Goal: Task Accomplishment & Management: Complete application form

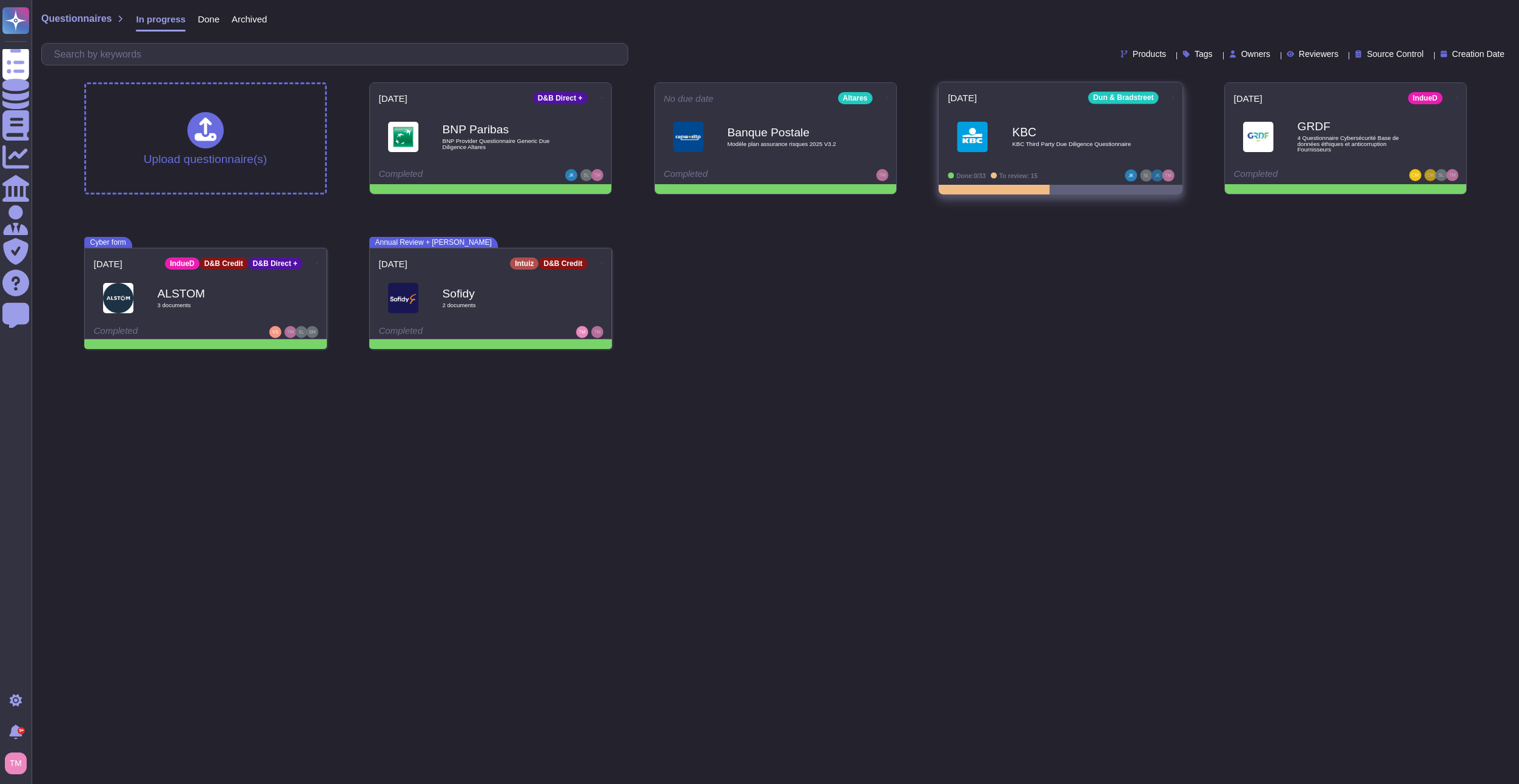
click at [1060, 155] on div "KBC KBC Third Party Due Diligence Questionnaire" at bounding box center [1073, 137] width 122 height 49
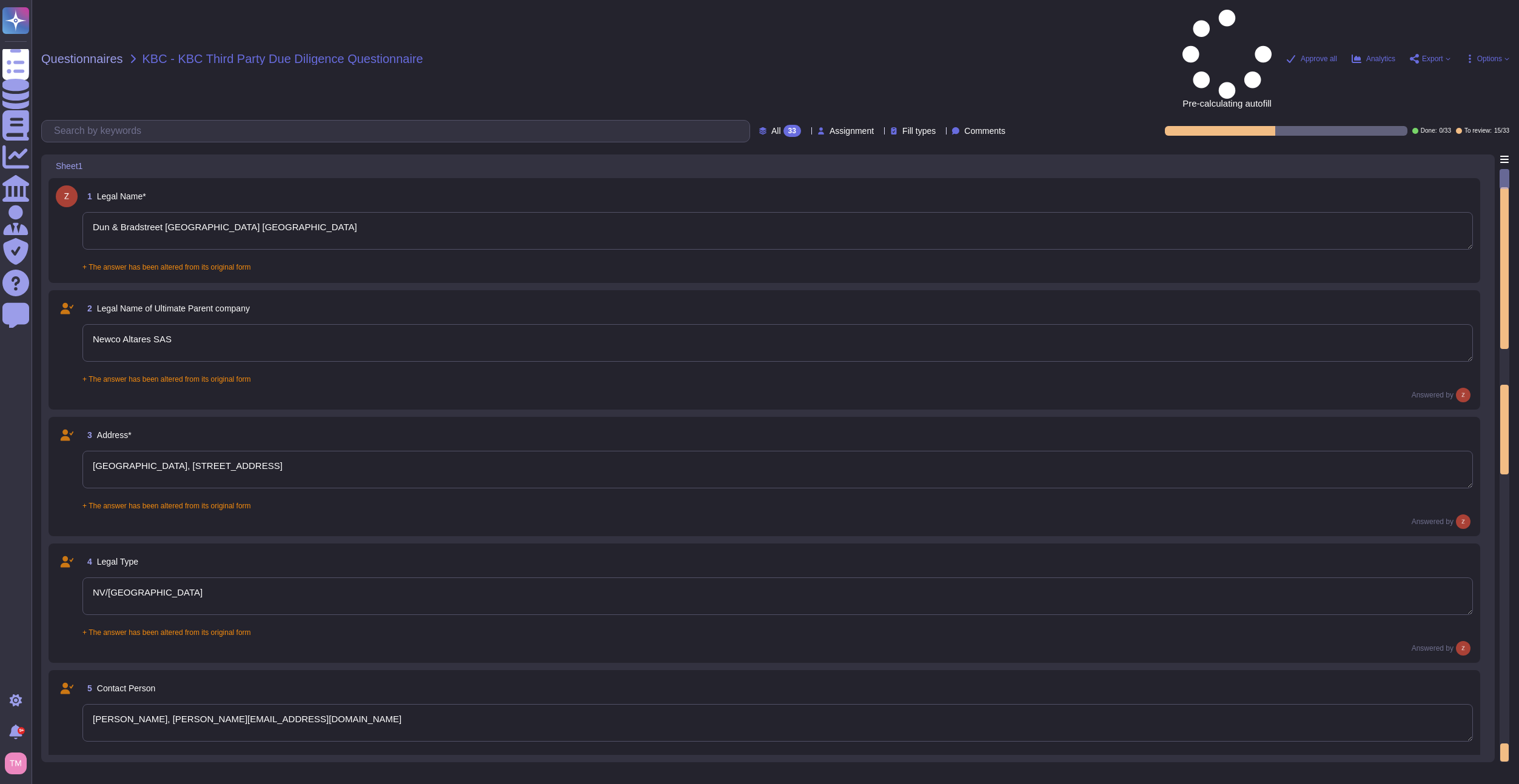
type textarea "Dun & Bradstreet [GEOGRAPHIC_DATA] [GEOGRAPHIC_DATA]"
type textarea "Newco Altares SAS"
type textarea "[GEOGRAPHIC_DATA], [STREET_ADDRESS]"
type textarea "NV/[GEOGRAPHIC_DATA]"
type textarea "[PERSON_NAME], [PERSON_NAME][EMAIL_ADDRESS][DOMAIN_NAME]"
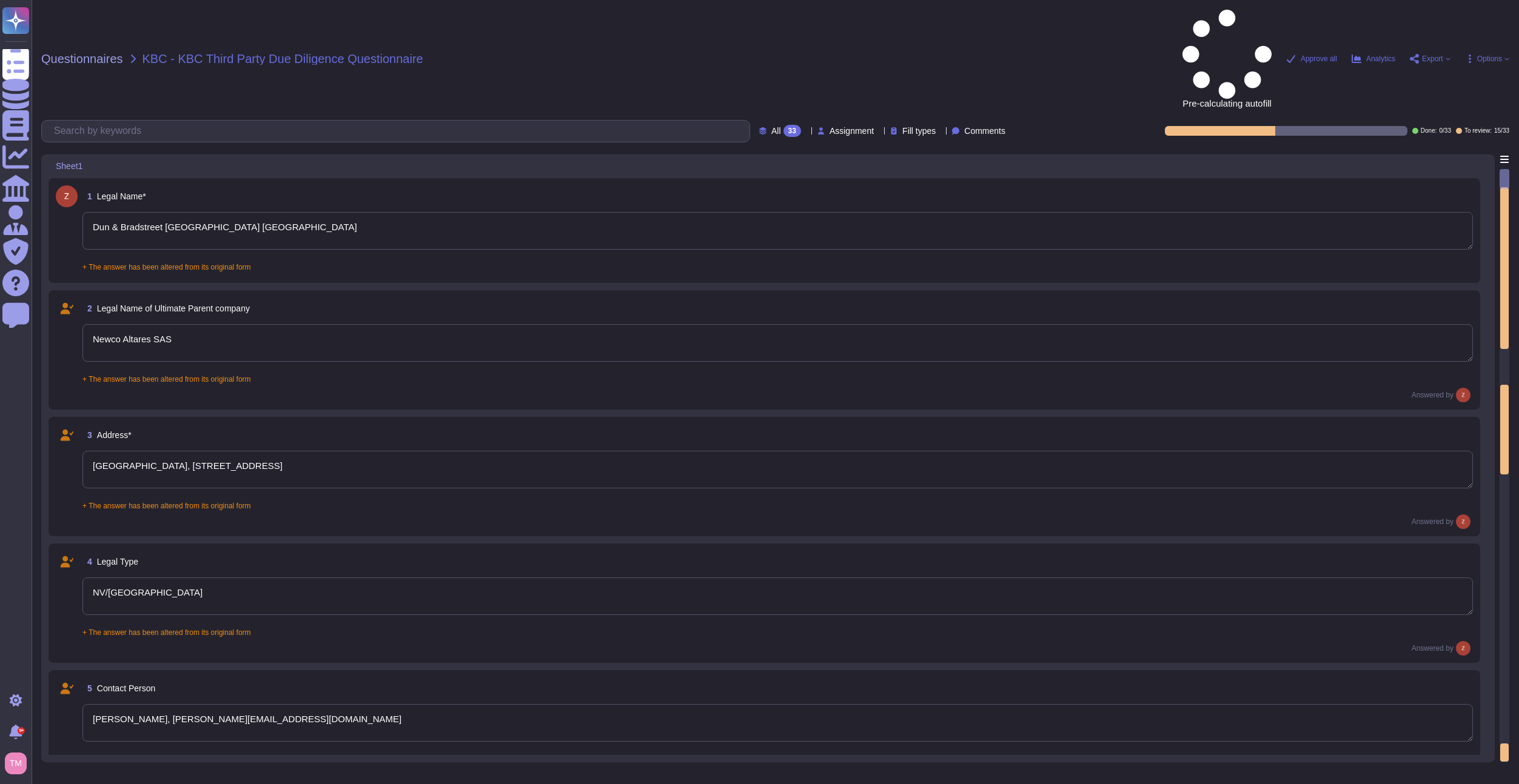
type textarea "Enterpise Sales Executive Care"
type textarea "[DOMAIN_NAME]"
type textarea "[GEOGRAPHIC_DATA]"
click at [473, 185] on div "1 Legal Name* Dun & Bradstreet [GEOGRAPHIC_DATA] NV + The answer has been alter…" at bounding box center [764, 231] width 1417 height 90
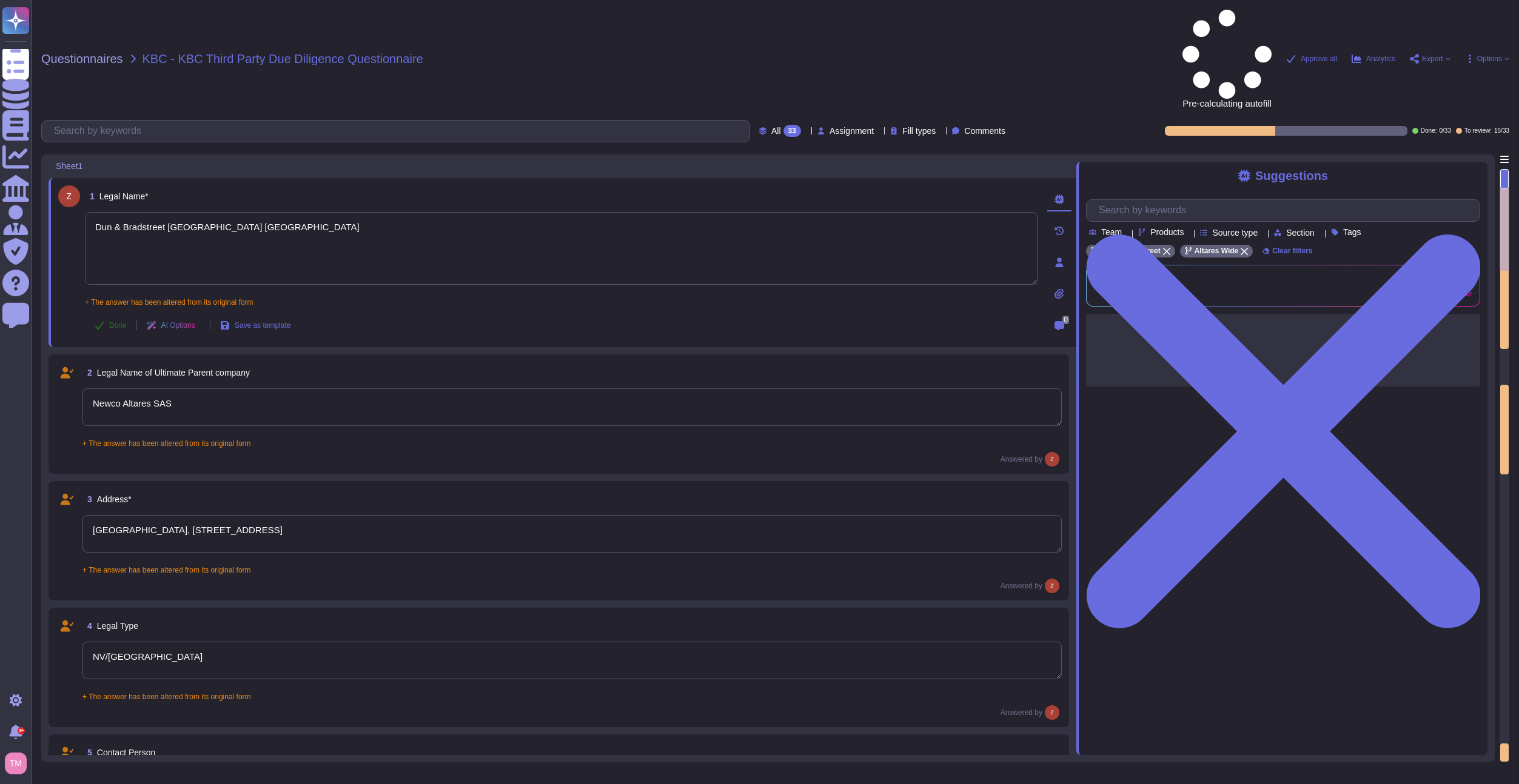
click at [118, 322] on span "Done" at bounding box center [118, 325] width 17 height 7
click at [100, 448] on div "Answered by" at bounding box center [572, 455] width 979 height 15
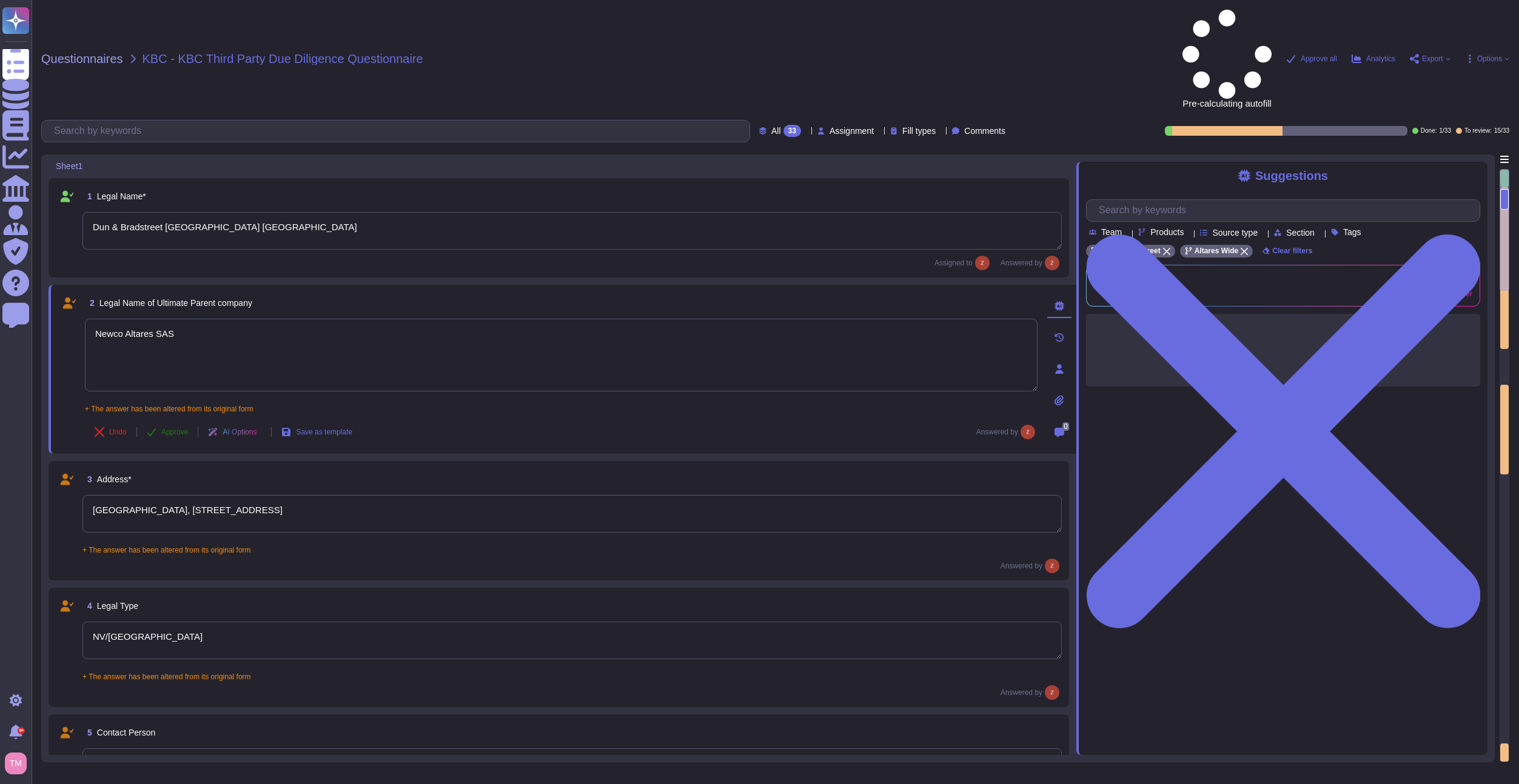
click at [176, 429] on span "Approve" at bounding box center [175, 432] width 27 height 7
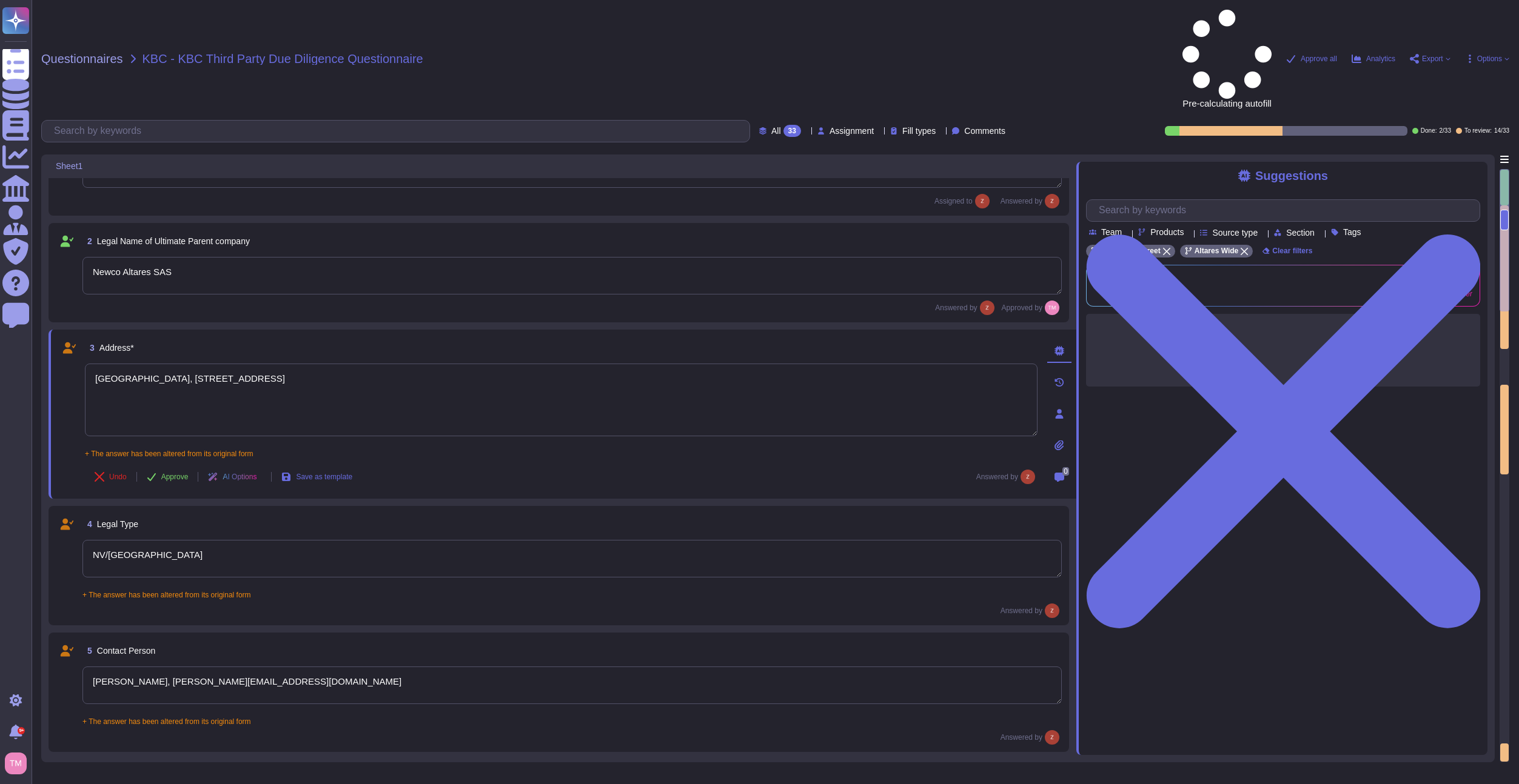
type textarea "BE0401.847.046"
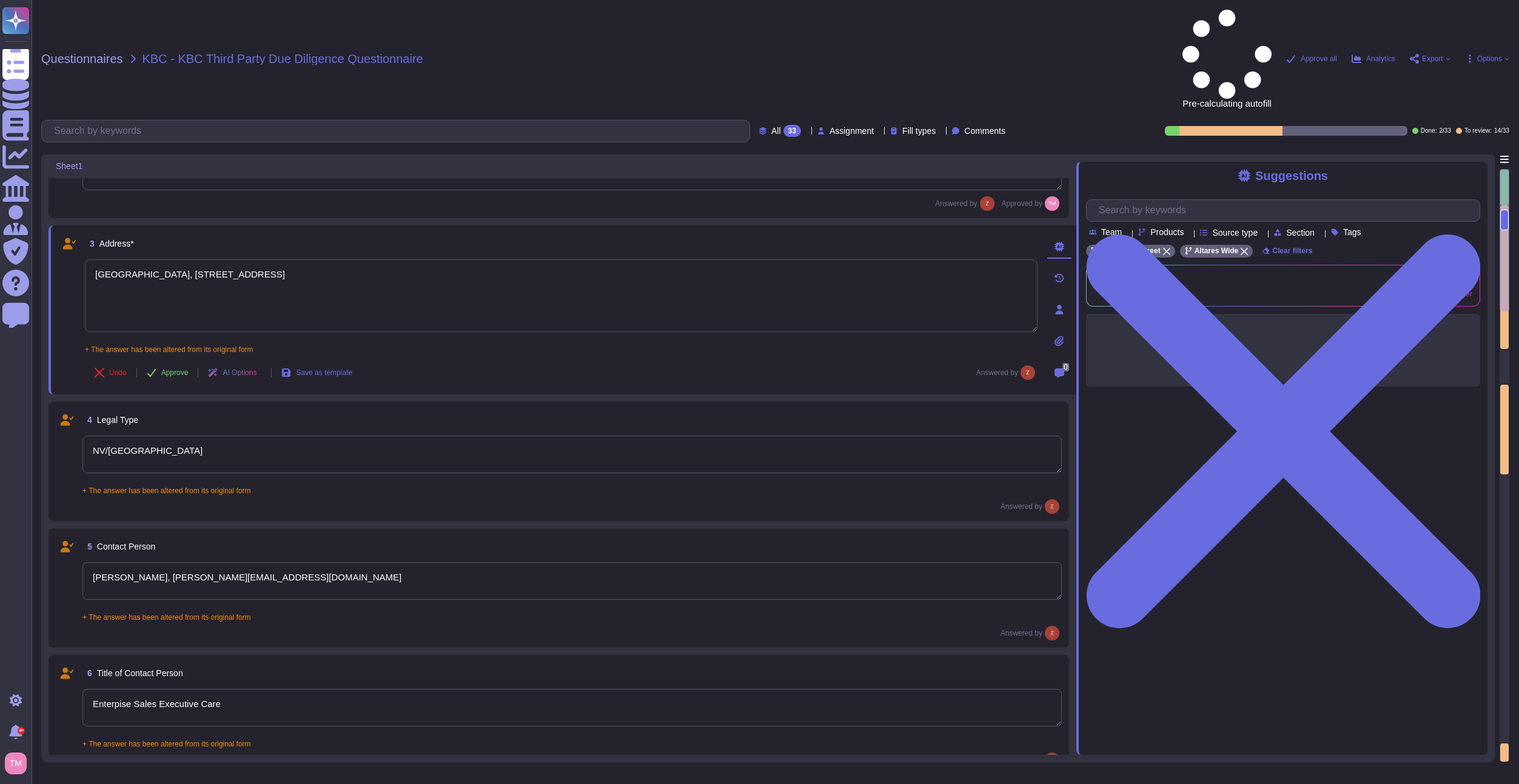
scroll to position [199, 0]
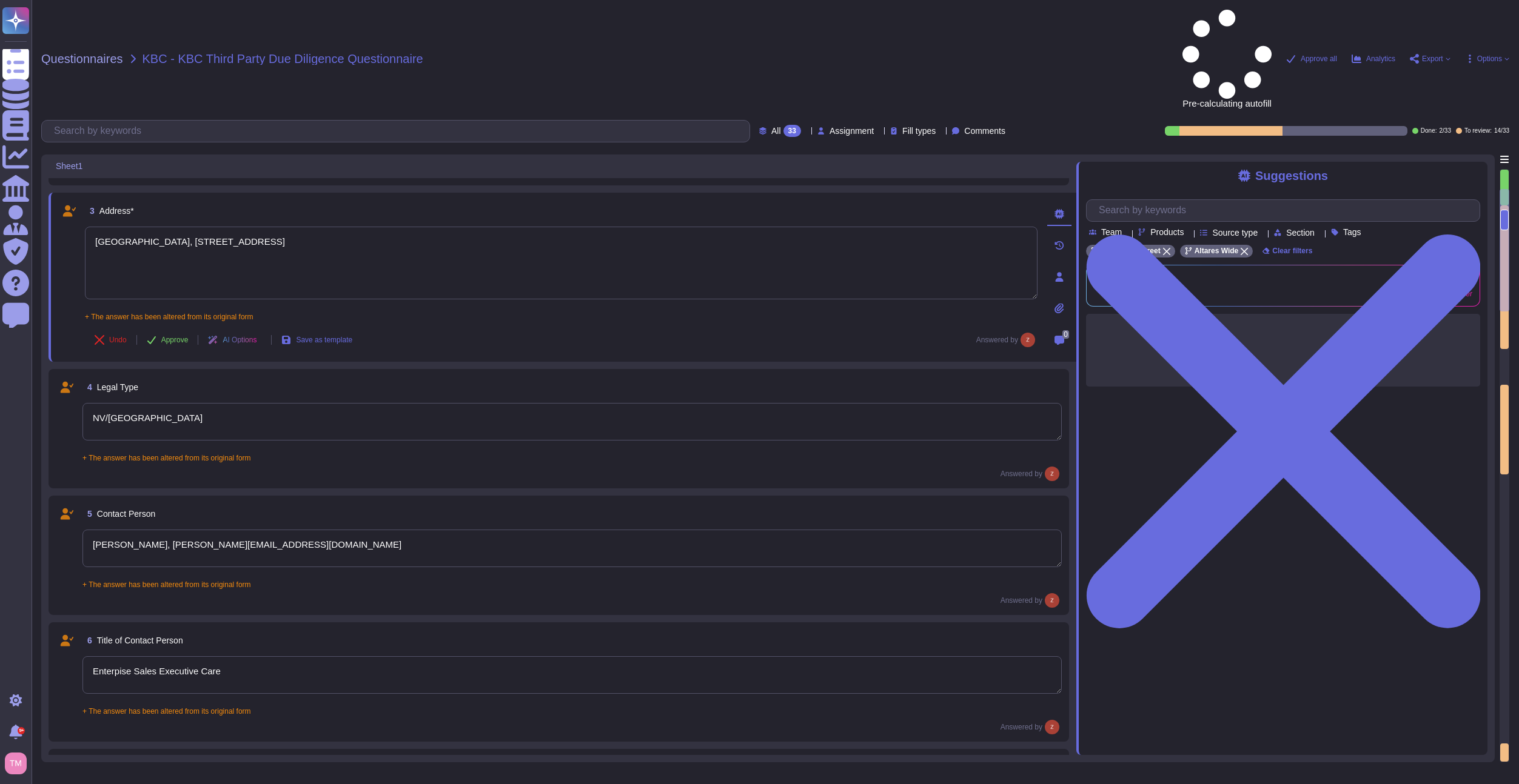
type textarea "894500BO6INDBTHMK191"
click at [181, 336] on span "Approve" at bounding box center [175, 340] width 27 height 7
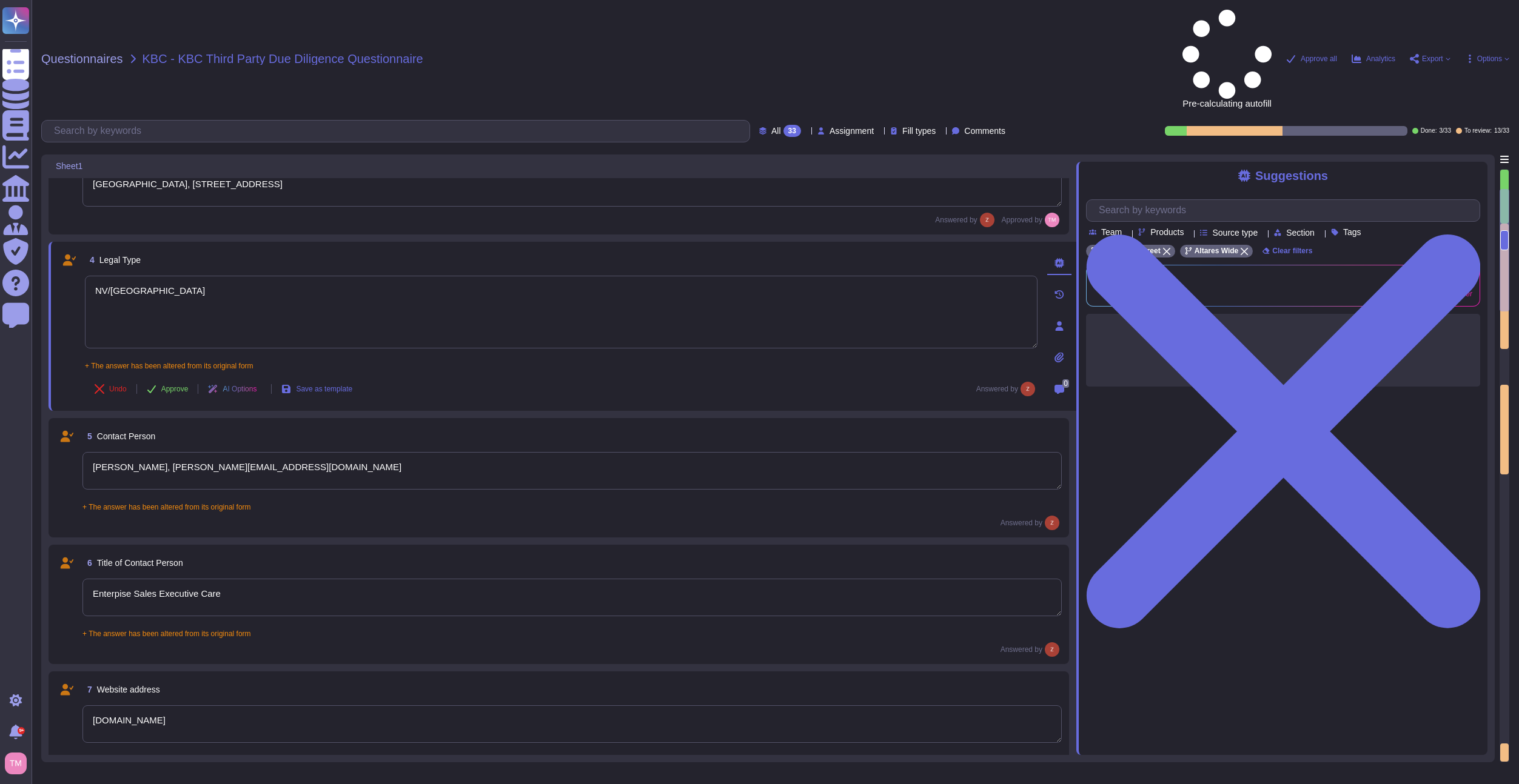
scroll to position [298, 0]
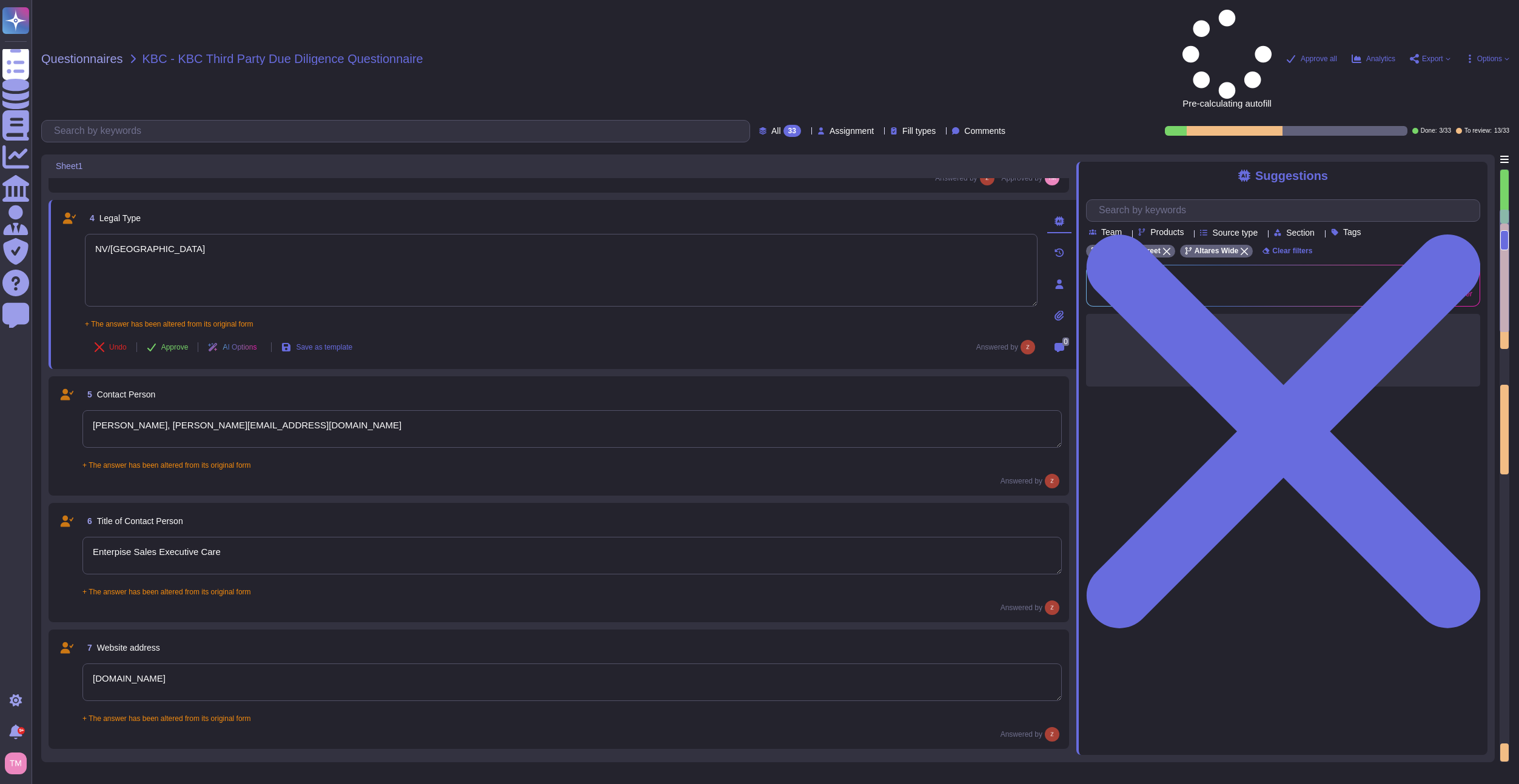
type textarea "Not available yet for 2024, however we attach the financial statement of 2023."
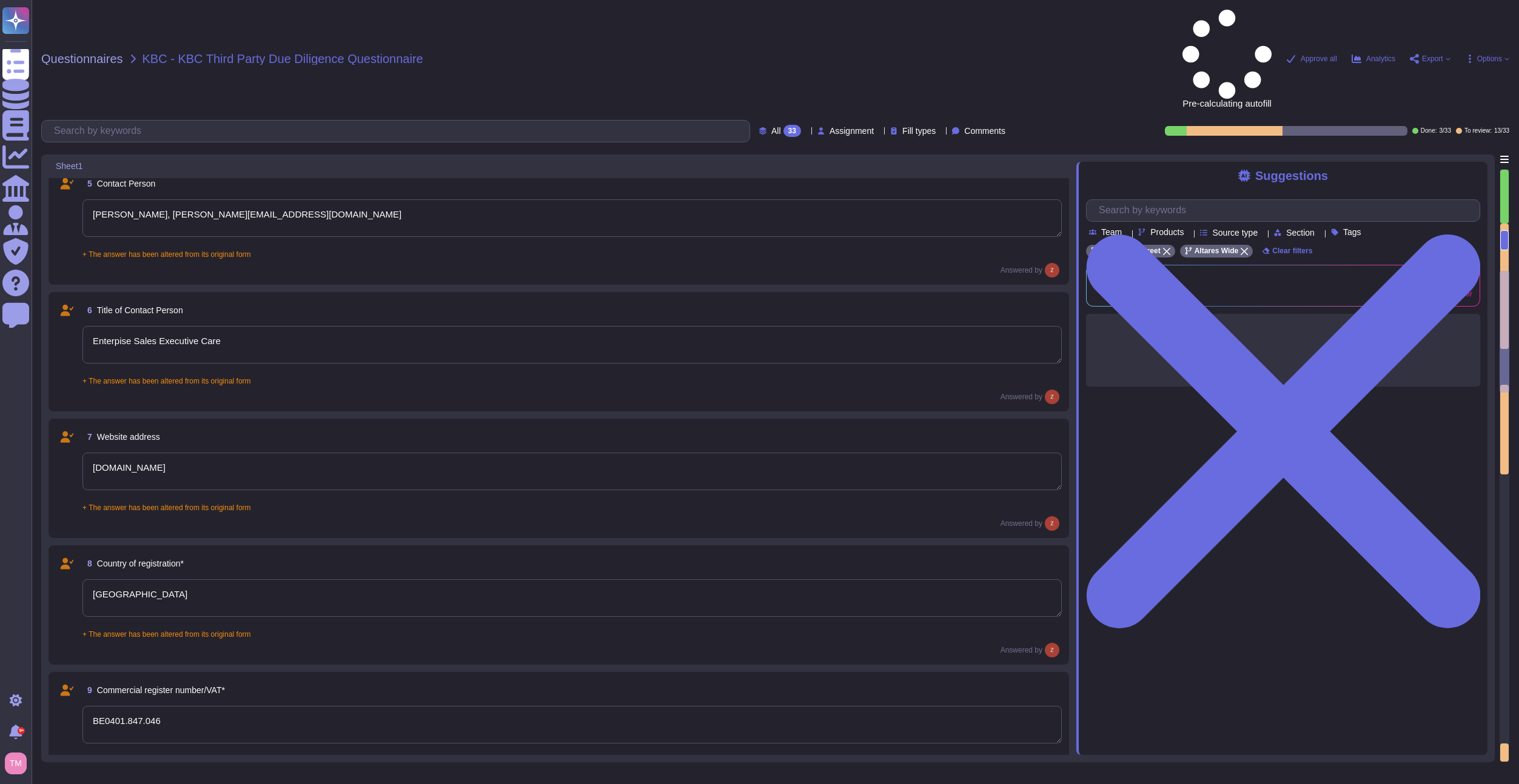
type textarea "Yes, we have appropriate technical and organizational measures implemented to p…"
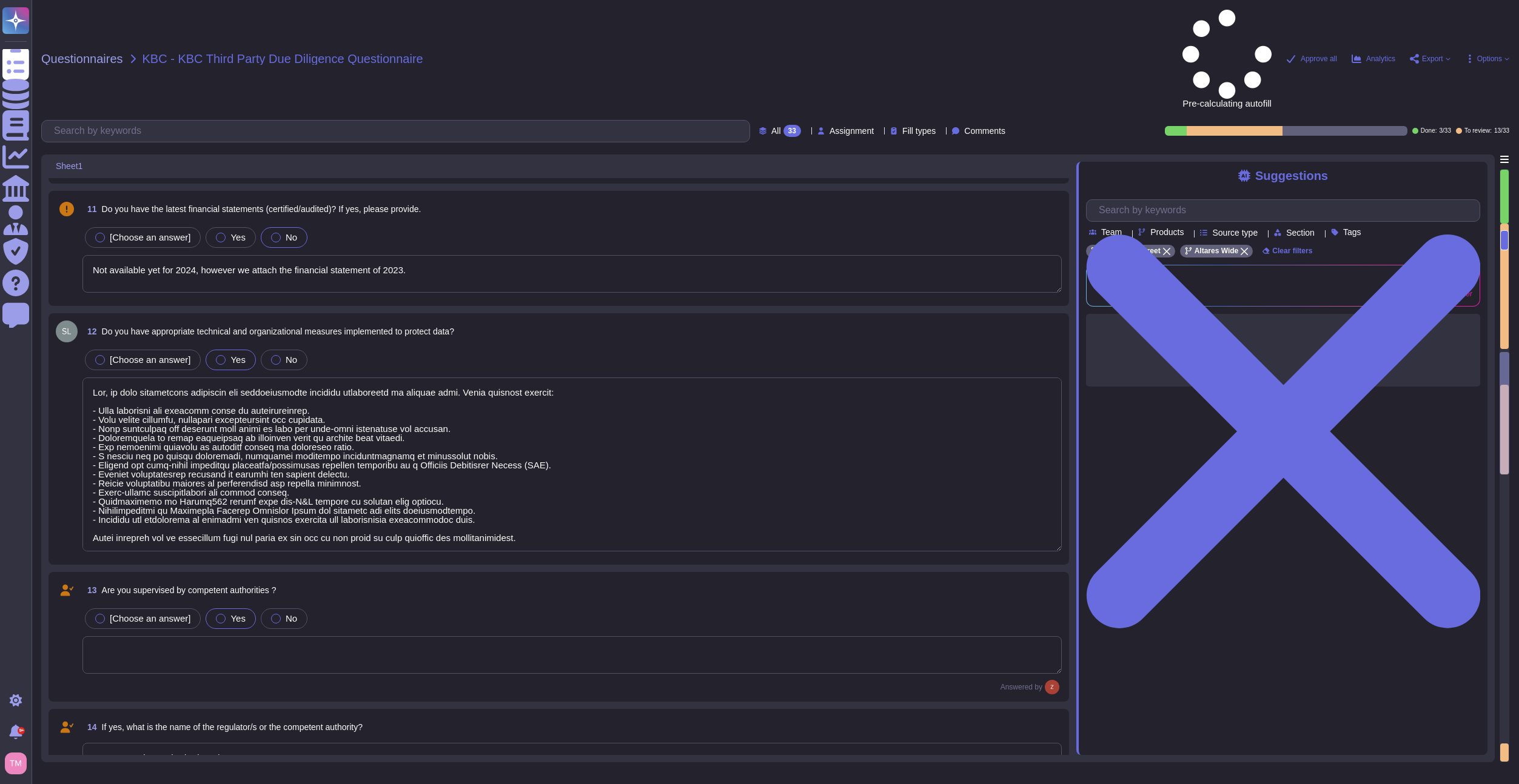
scroll to position [1207, 0]
type textarea "Data Protection Authority (GBA)"
type textarea "N/A, we do not hold any regulatory licenses"
type textarea "N/A"
type textarea "We are not directly subject to [PERSON_NAME], however, since our financial cust…"
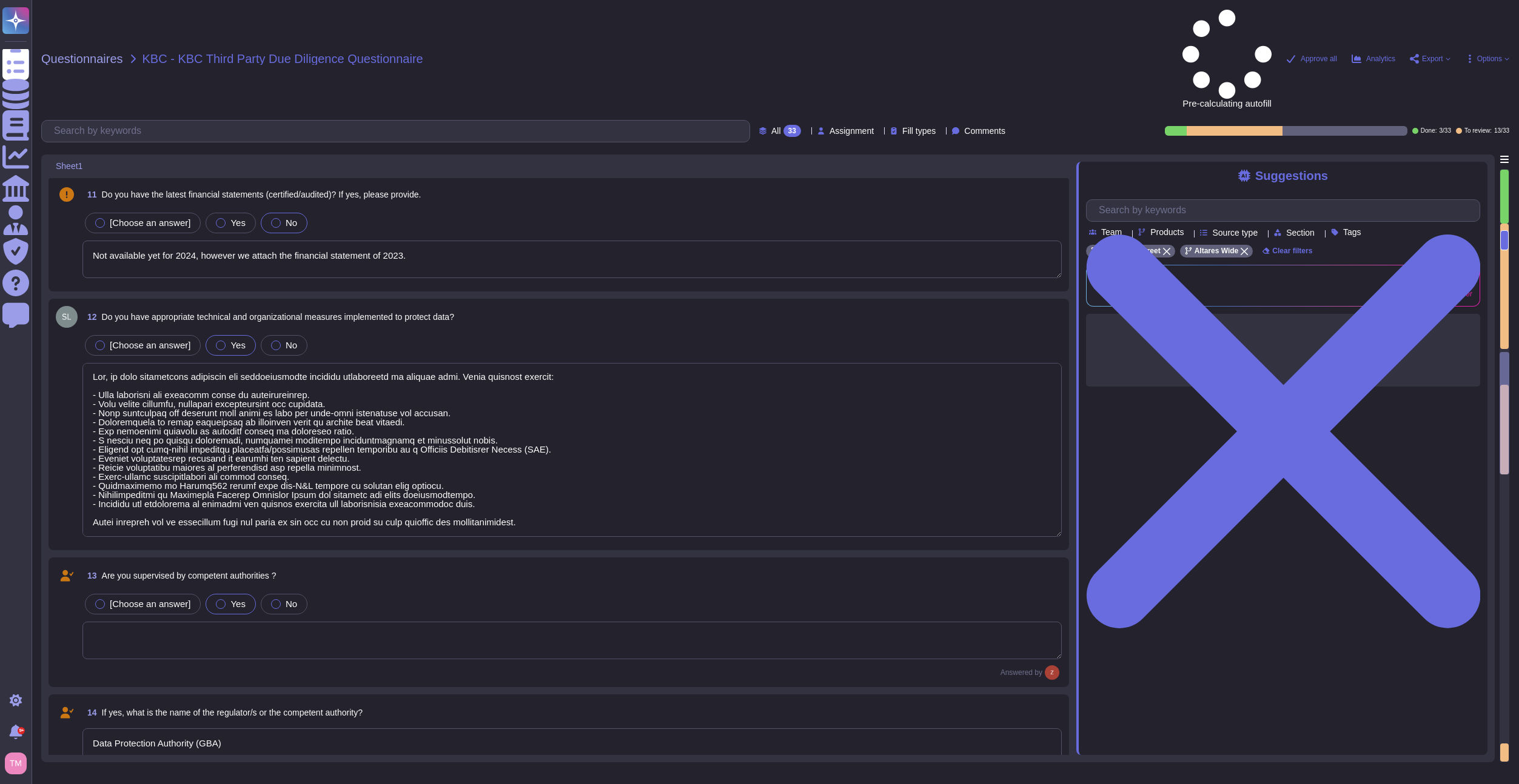
scroll to position [0, 0]
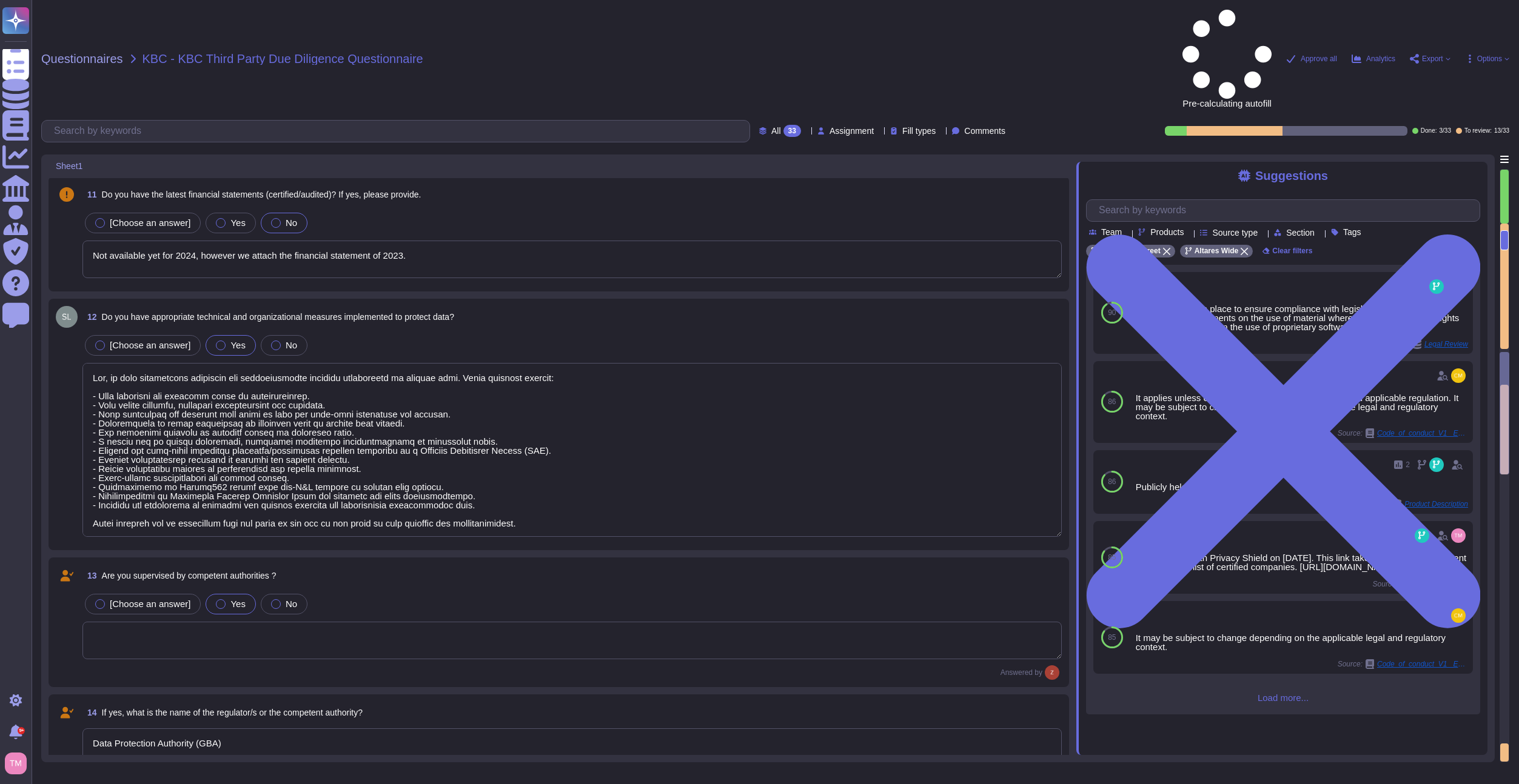
click at [769, 120] on div "All 33 Assignment Fill types Comments" at bounding box center [526, 132] width 969 height 23
click at [784, 125] on div "33" at bounding box center [792, 131] width 17 height 12
drag, startPoint x: 765, startPoint y: 44, endPoint x: 765, endPoint y: 142, distance: 98.0
click at [765, 142] on span "To review" at bounding box center [761, 137] width 38 height 11
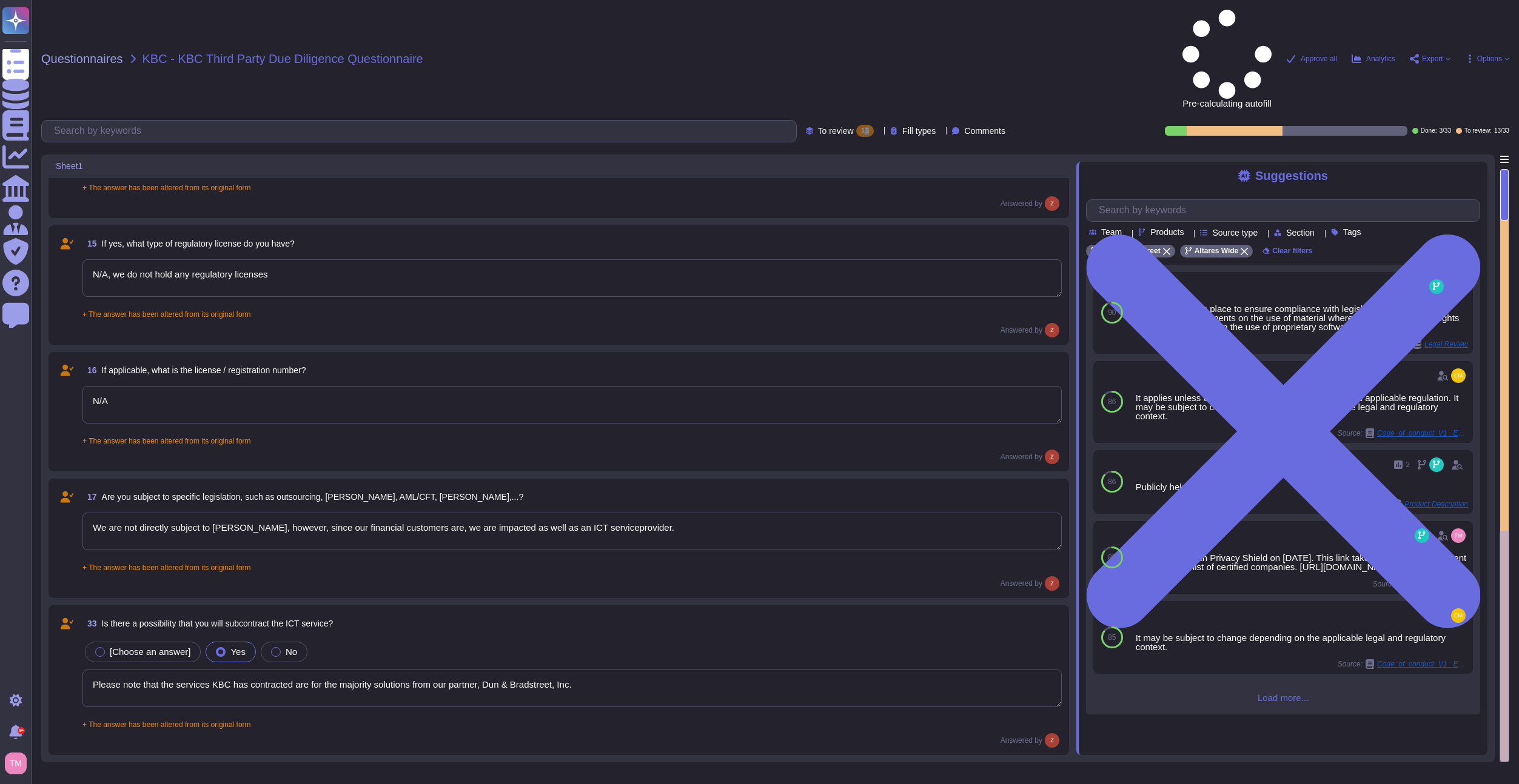
type textarea "BE0401.847.046"
type textarea "894500BO6INDBTHMK191"
type textarea "Data Protection Authority (GBA)"
type textarea "N/A, we do not hold any regulatory licenses"
type textarea "N/A"
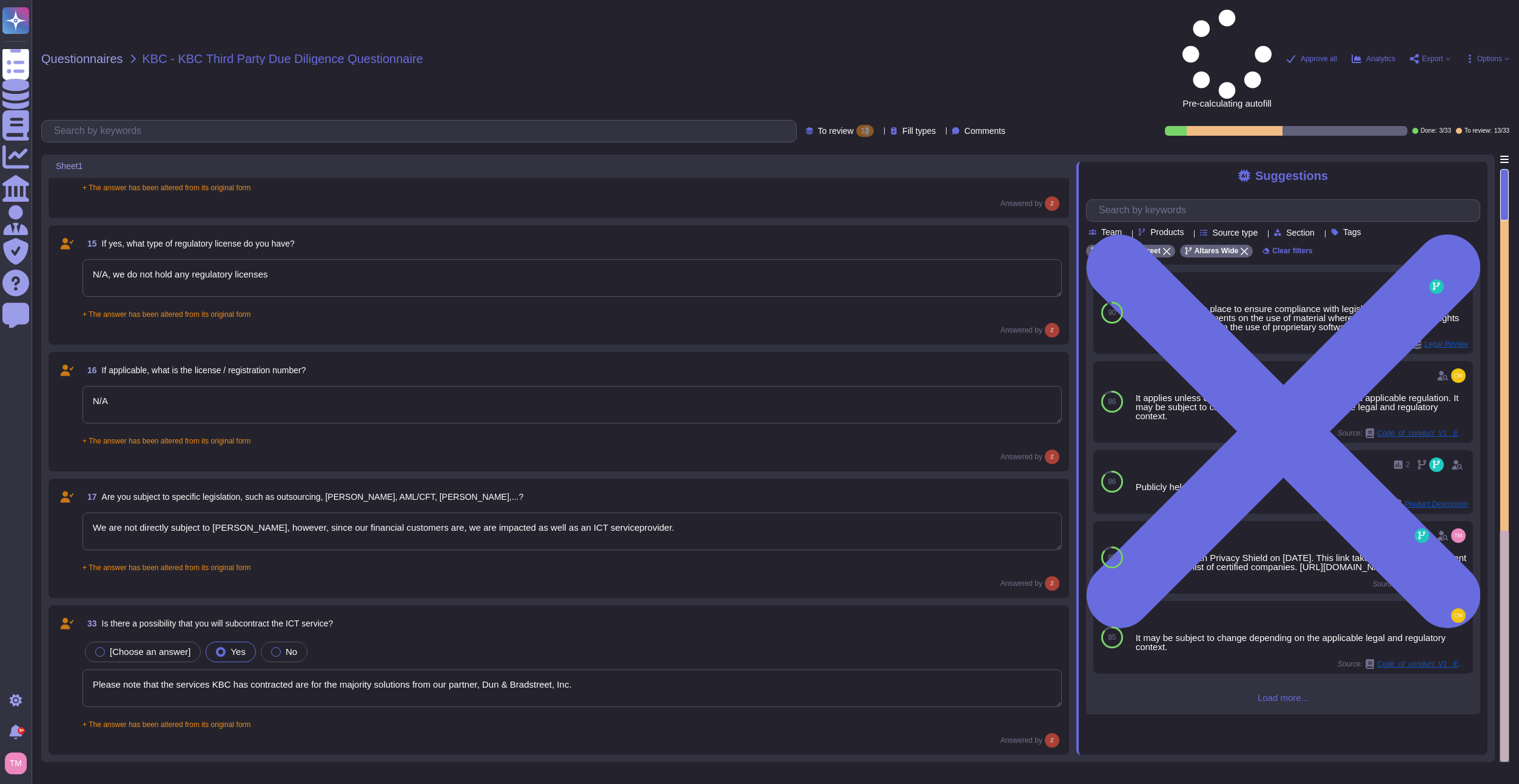
type textarea "We are not directly subject to [PERSON_NAME], however, since our financial cust…"
type textarea "Please note that the services KBC has contracted are for the majority solutions…"
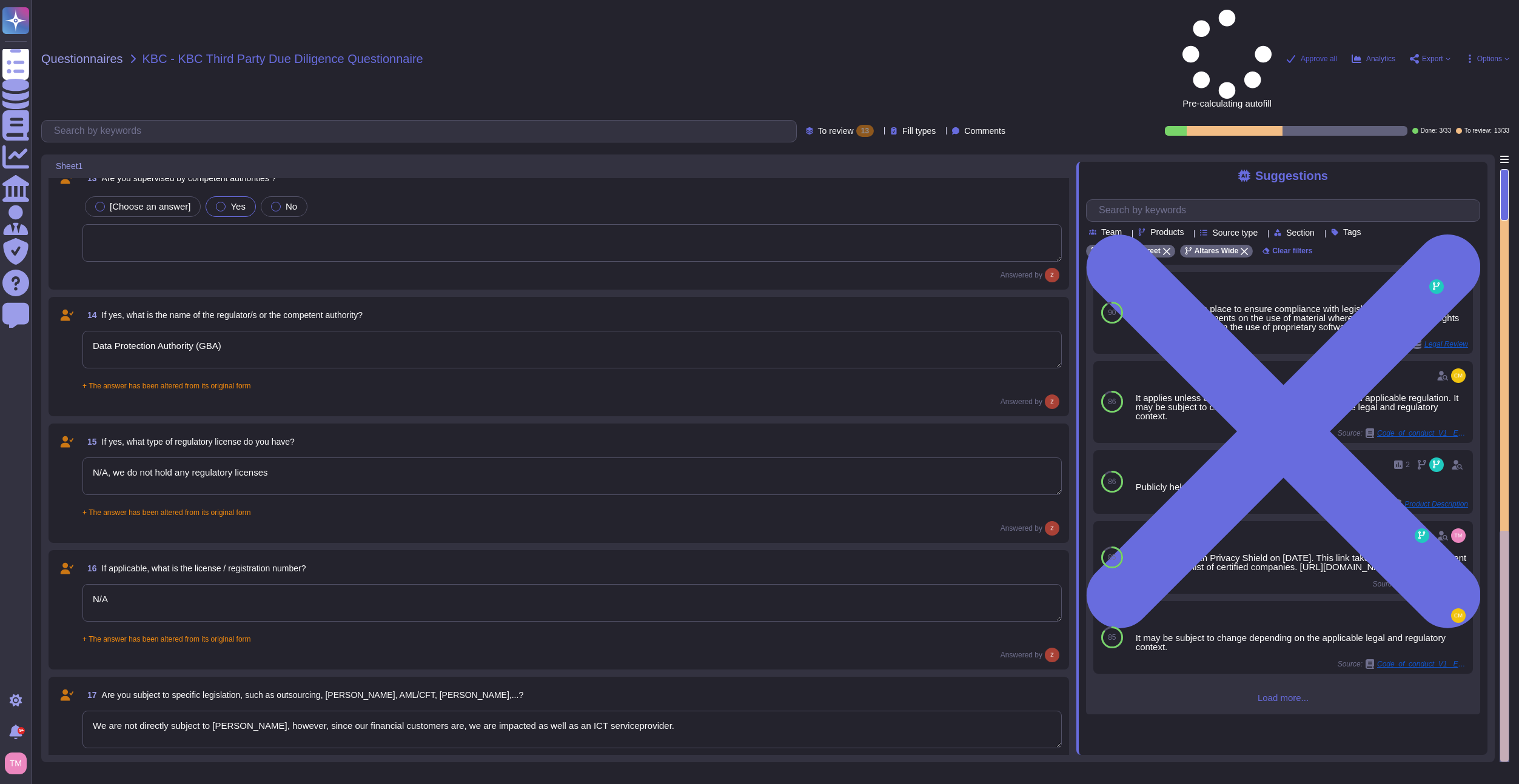
click at [1304, 55] on span "Approve all" at bounding box center [1319, 58] width 37 height 7
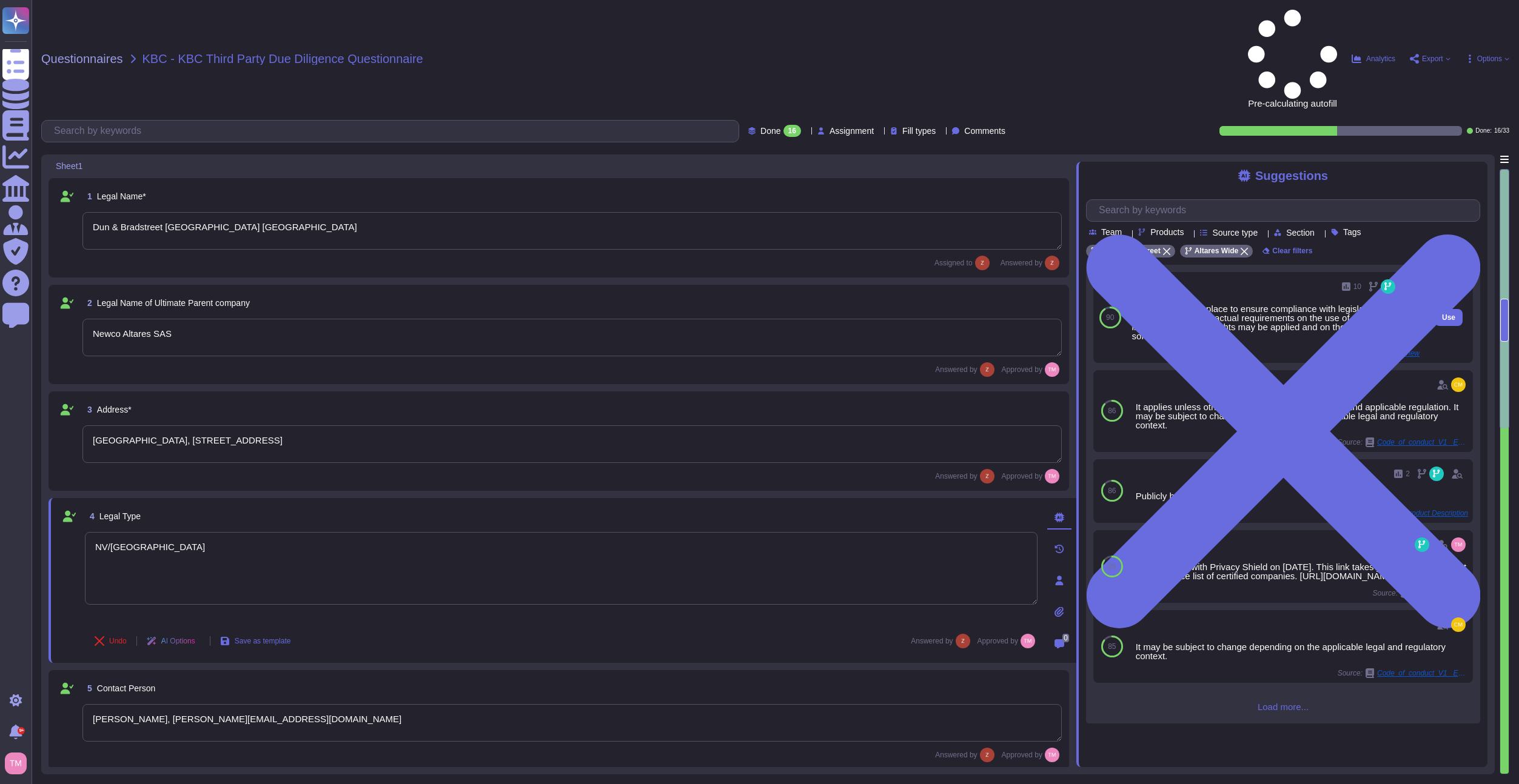
type textarea "Dun & Bradstreet [GEOGRAPHIC_DATA] [GEOGRAPHIC_DATA]"
type textarea "Newco Altares SAS"
type textarea "[GEOGRAPHIC_DATA], [STREET_ADDRESS]"
type textarea "NV/[GEOGRAPHIC_DATA]"
type textarea "[PERSON_NAME], [PERSON_NAME][EMAIL_ADDRESS][DOMAIN_NAME]"
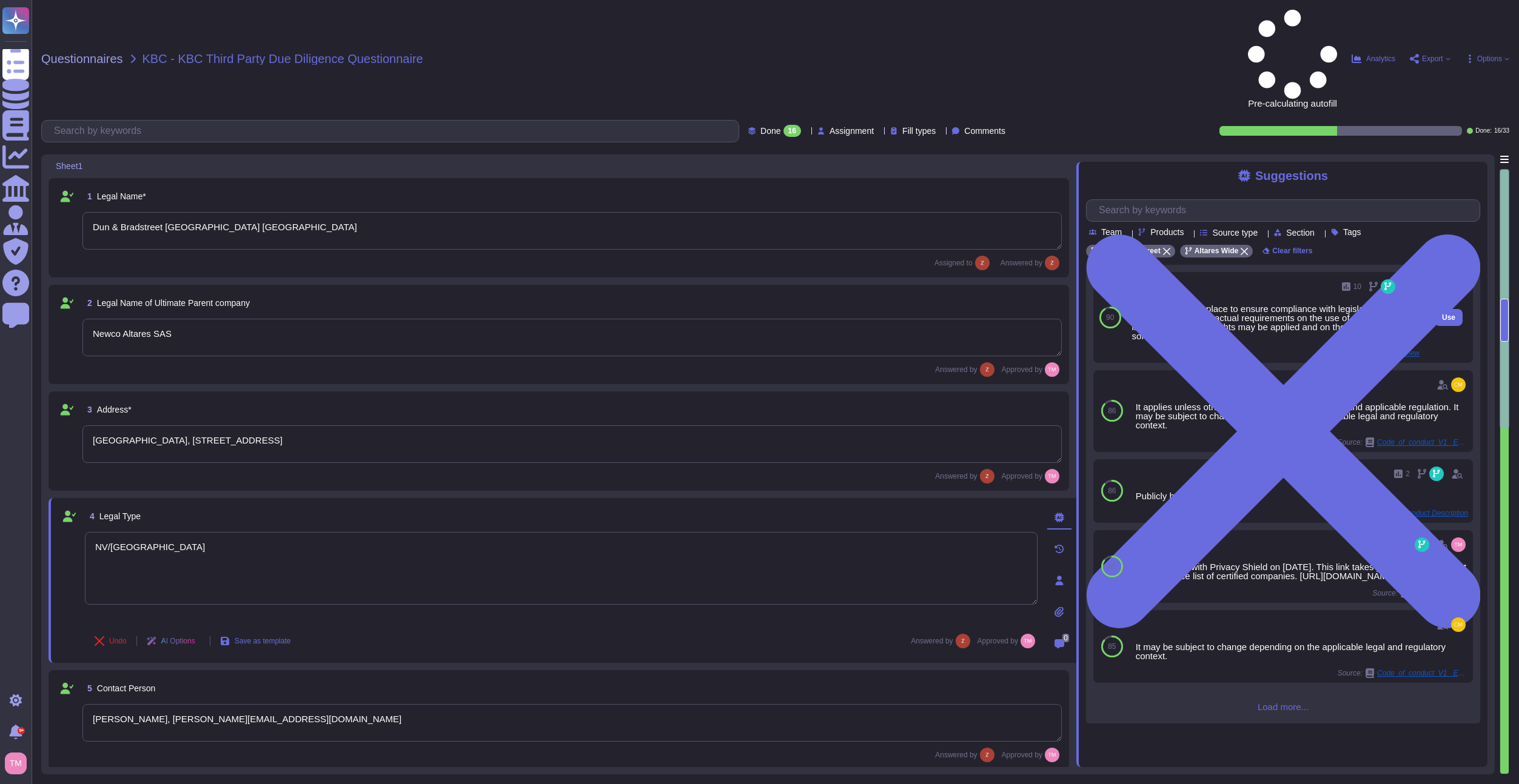
type textarea "Enterpise Sales Executive Care"
type textarea "[DOMAIN_NAME]"
type textarea "[GEOGRAPHIC_DATA]"
type textarea "BE0401.847.046"
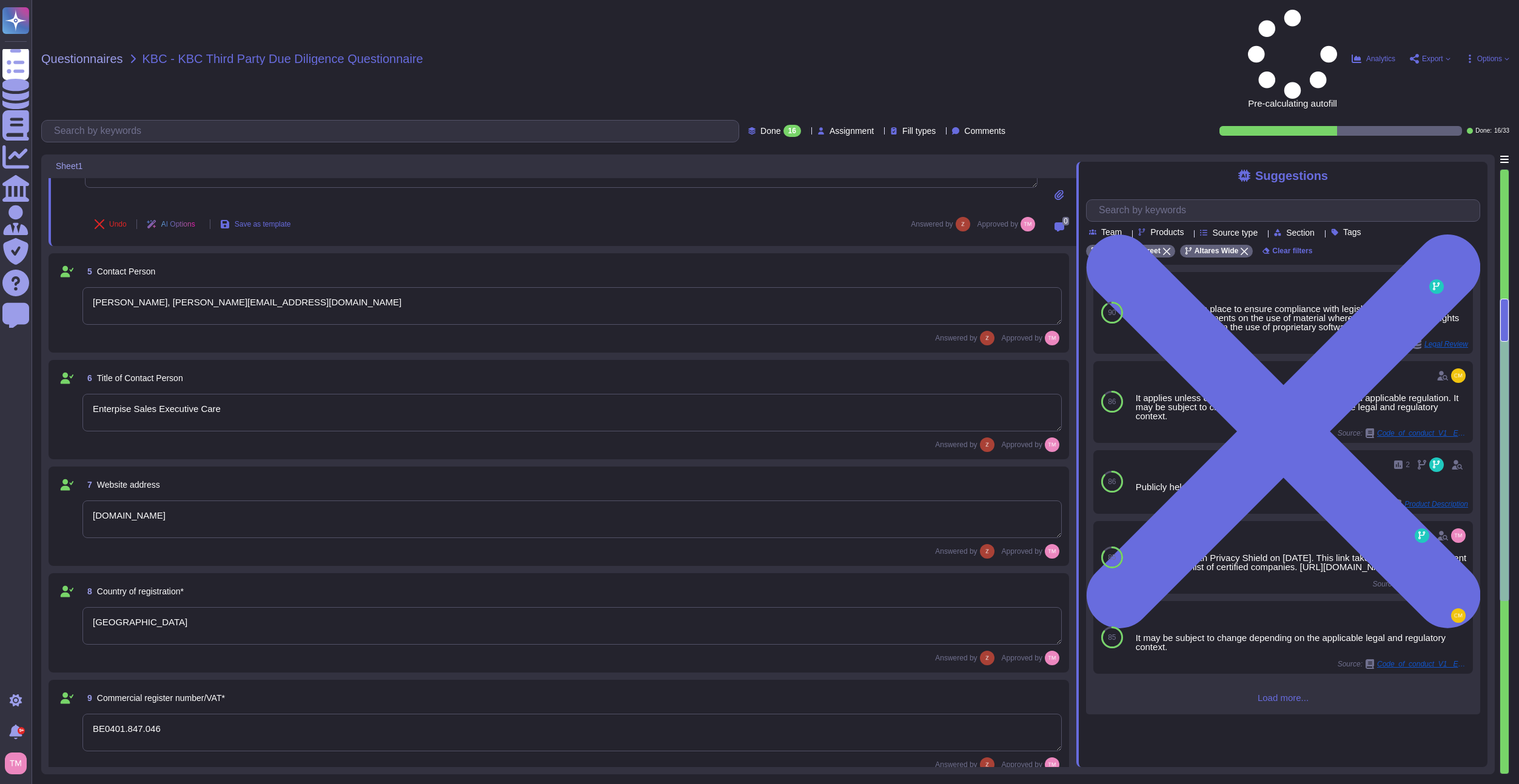
type textarea "894500BO6INDBTHMK191"
type textarea "Data Protection Authority (GBA)"
type textarea "N/A, we do not hold any regulatory licenses"
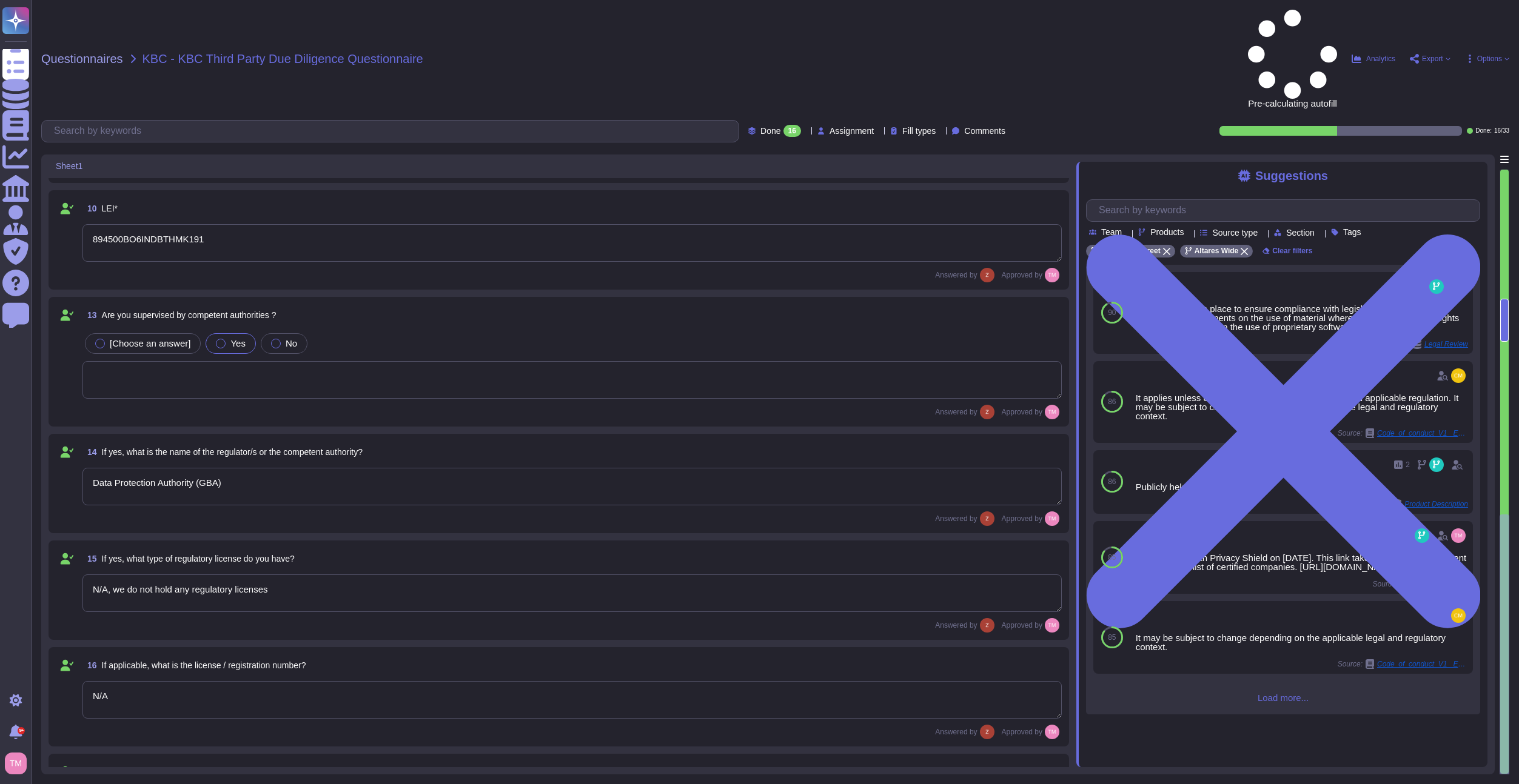
type textarea "N/A"
type textarea "We are not directly subject to [PERSON_NAME], however, since our financial cust…"
type textarea "Please note that the services KBC has contracted are for the majority solutions…"
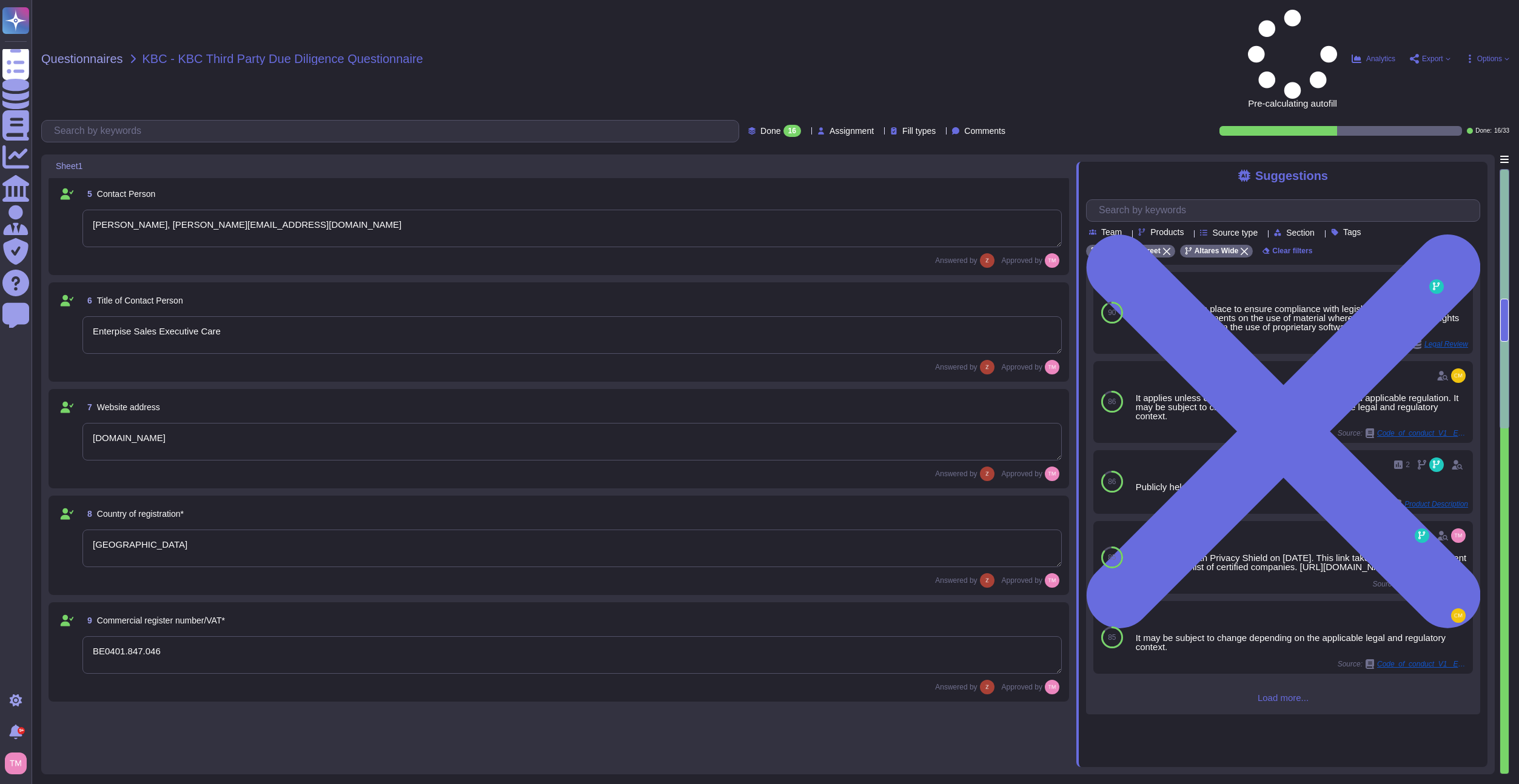
scroll to position [29, 0]
type textarea "Dun & Bradstreet [GEOGRAPHIC_DATA] [GEOGRAPHIC_DATA]"
type textarea "Newco Altares SAS"
type textarea "[GEOGRAPHIC_DATA], [STREET_ADDRESS]"
type textarea "NV/[GEOGRAPHIC_DATA]"
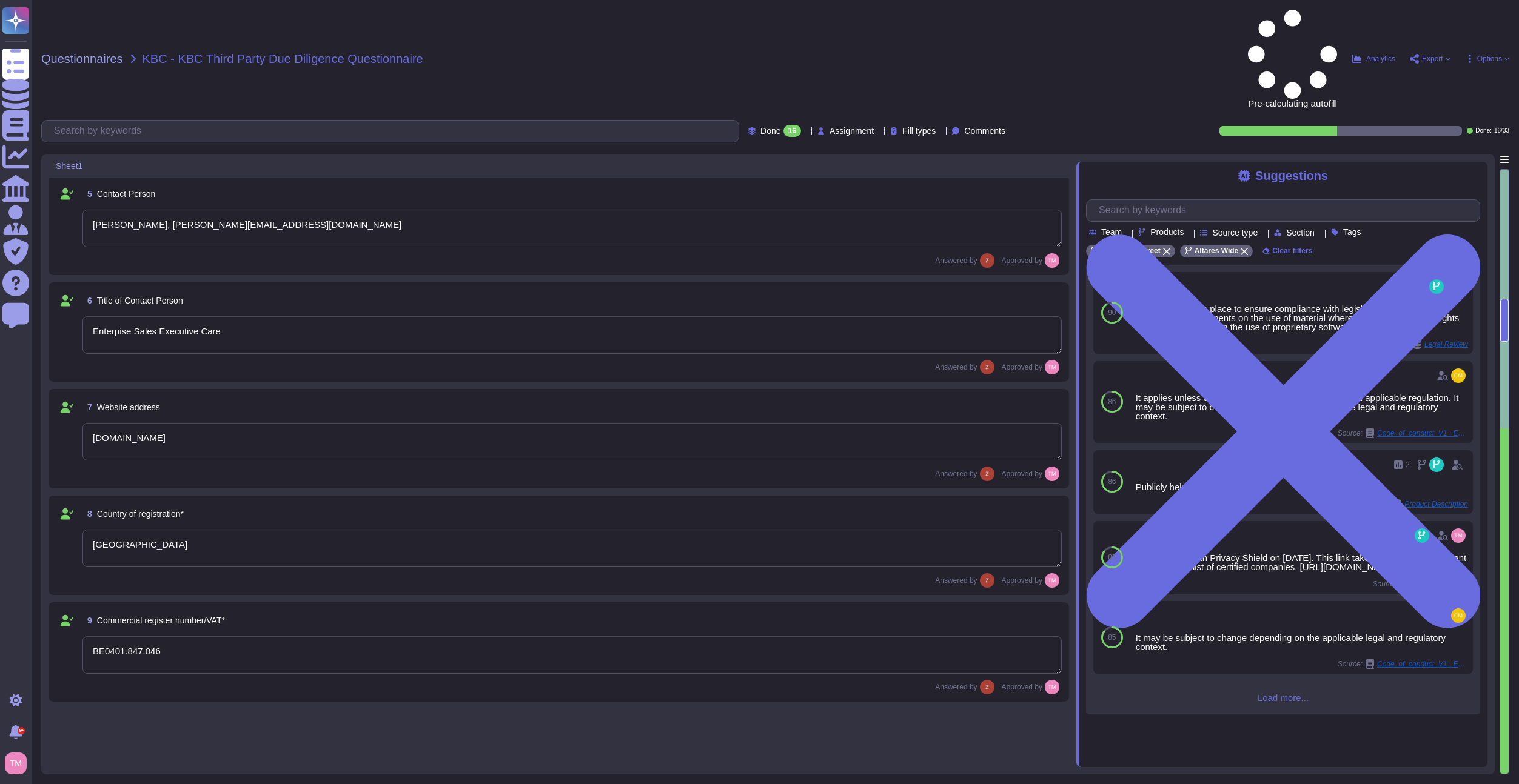
type textarea "[PERSON_NAME], [PERSON_NAME][EMAIL_ADDRESS][DOMAIN_NAME]"
type textarea "Enterpise Sales Executive Care"
type textarea "[DOMAIN_NAME]"
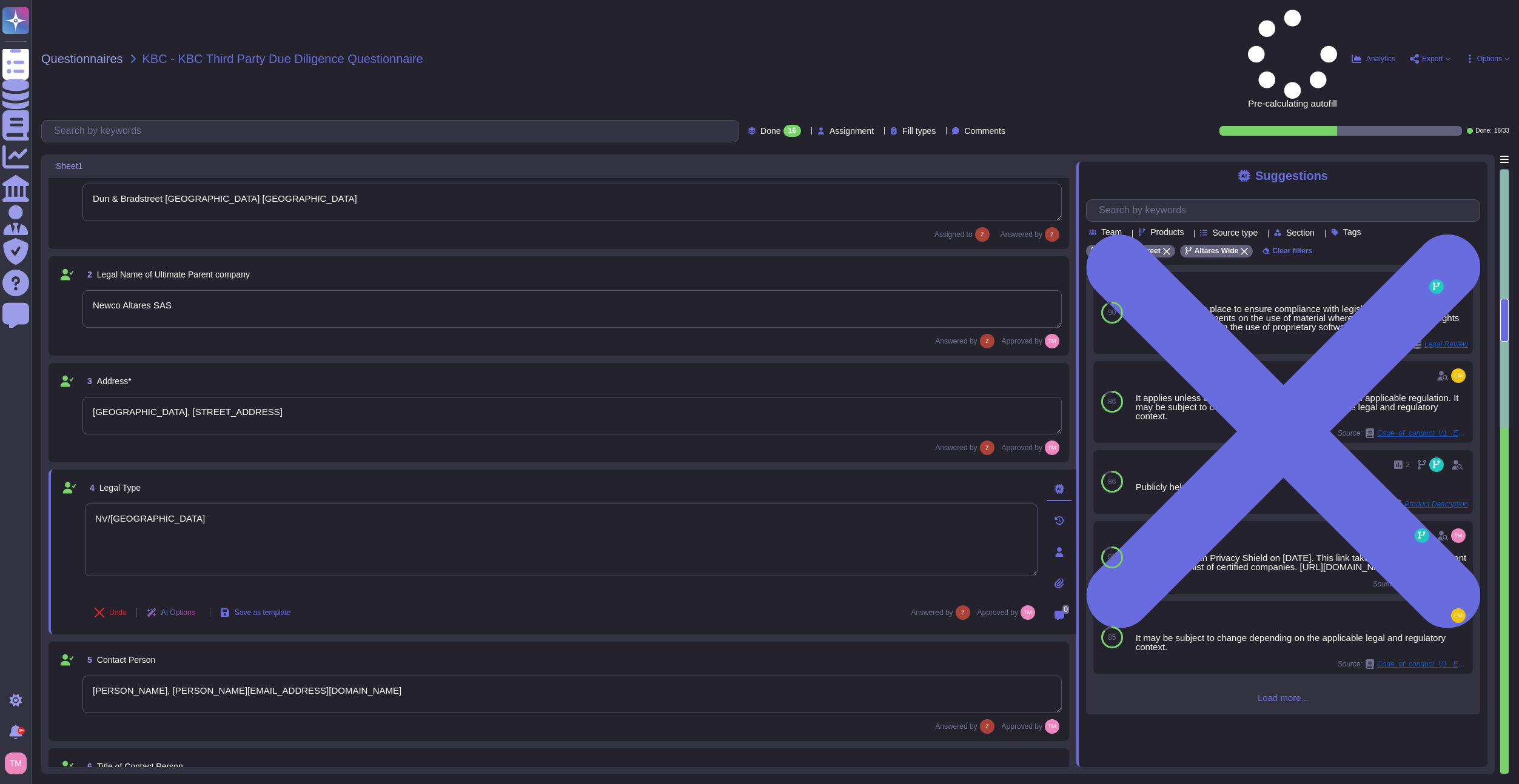
click at [784, 125] on div "16" at bounding box center [792, 131] width 17 height 12
click at [768, 79] on div "All 33" at bounding box center [782, 76] width 98 height 13
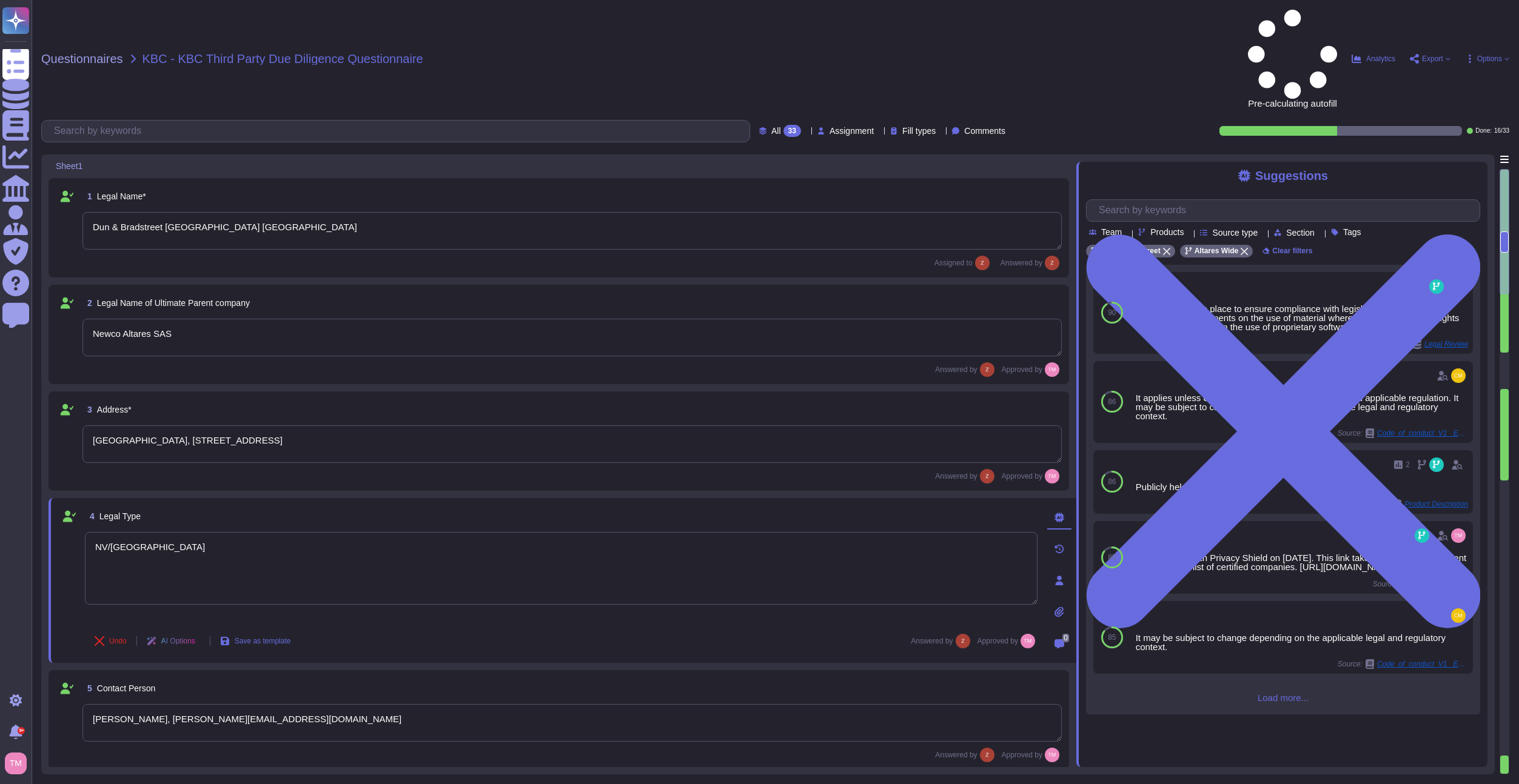
scroll to position [1, 0]
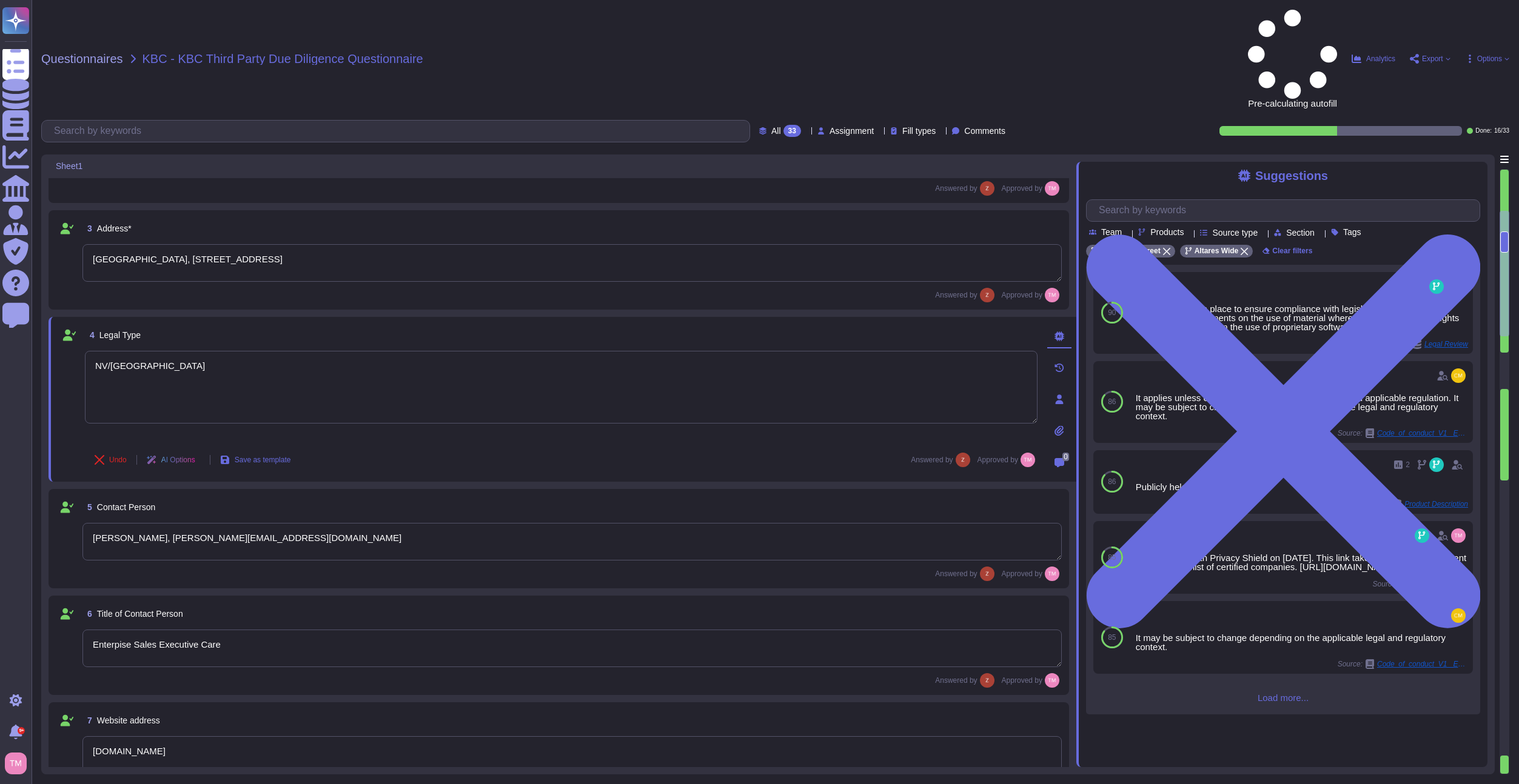
type textarea "894500BO6INDBTHMK191"
type textarea "Not available yet for 2024, however we attach the financial statement of 2023."
type textarea "Yes, we have appropriate technical and organizational measures implemented to p…"
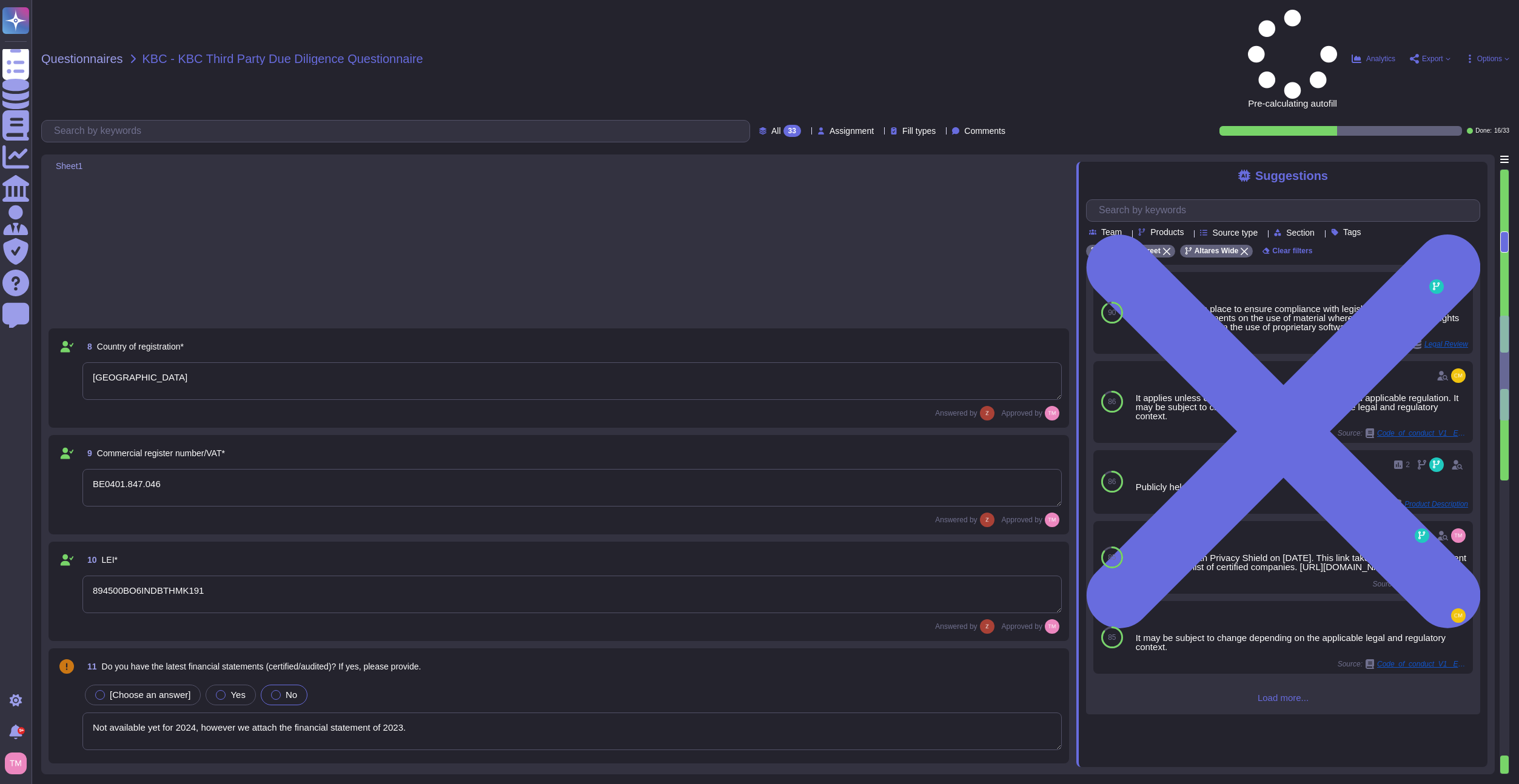
type textarea "Data Protection Authority (GBA)"
type textarea "N/A, we do not hold any regulatory licenses"
type textarea "N/A"
type textarea "We are not directly subject to [PERSON_NAME], however, since our financial cust…"
type textarea "Yes, we have appropriate and sufficient capabilities in terms of premises to ex…"
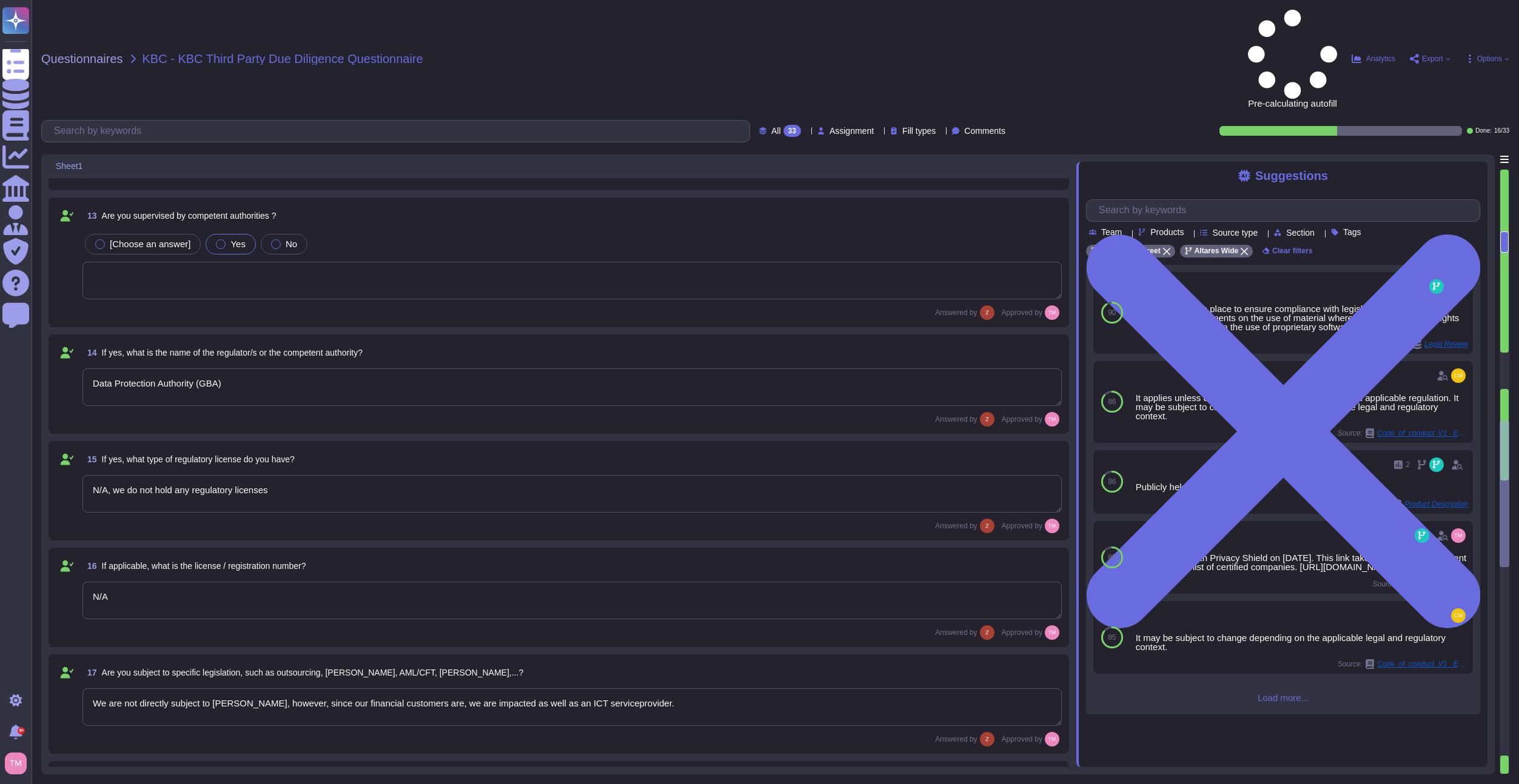
type textarea "Yes, we have the necessary expertise to execute the outsourced activities accor…"
type textarea "Yes, we have a satisfactory physical security system in place for our premises,…"
type textarea "Yes, we have implemented a variety of security measures to protect against unau…"
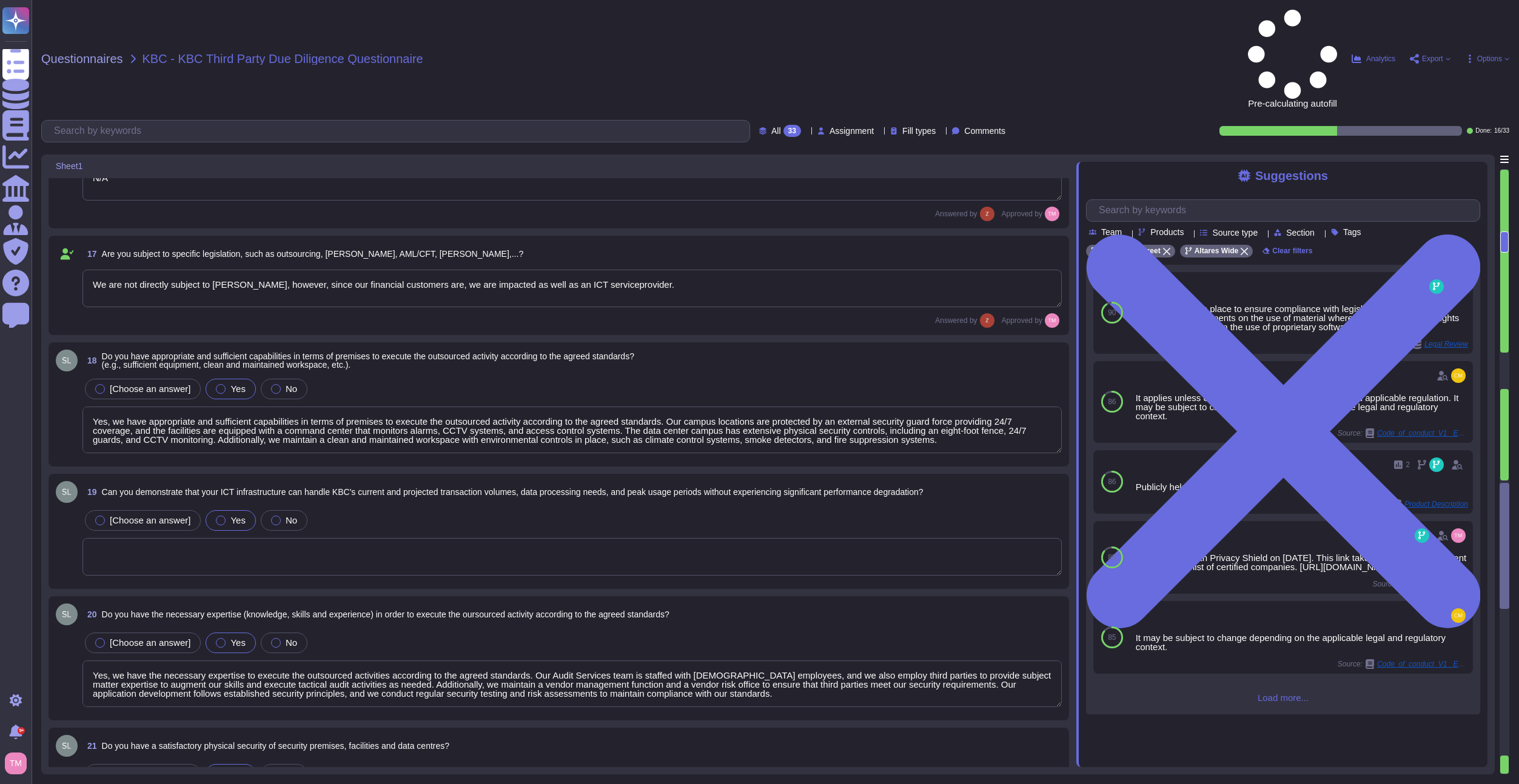
type textarea "Yes, D&B has deployed a comprehensive risk management process that includes est…"
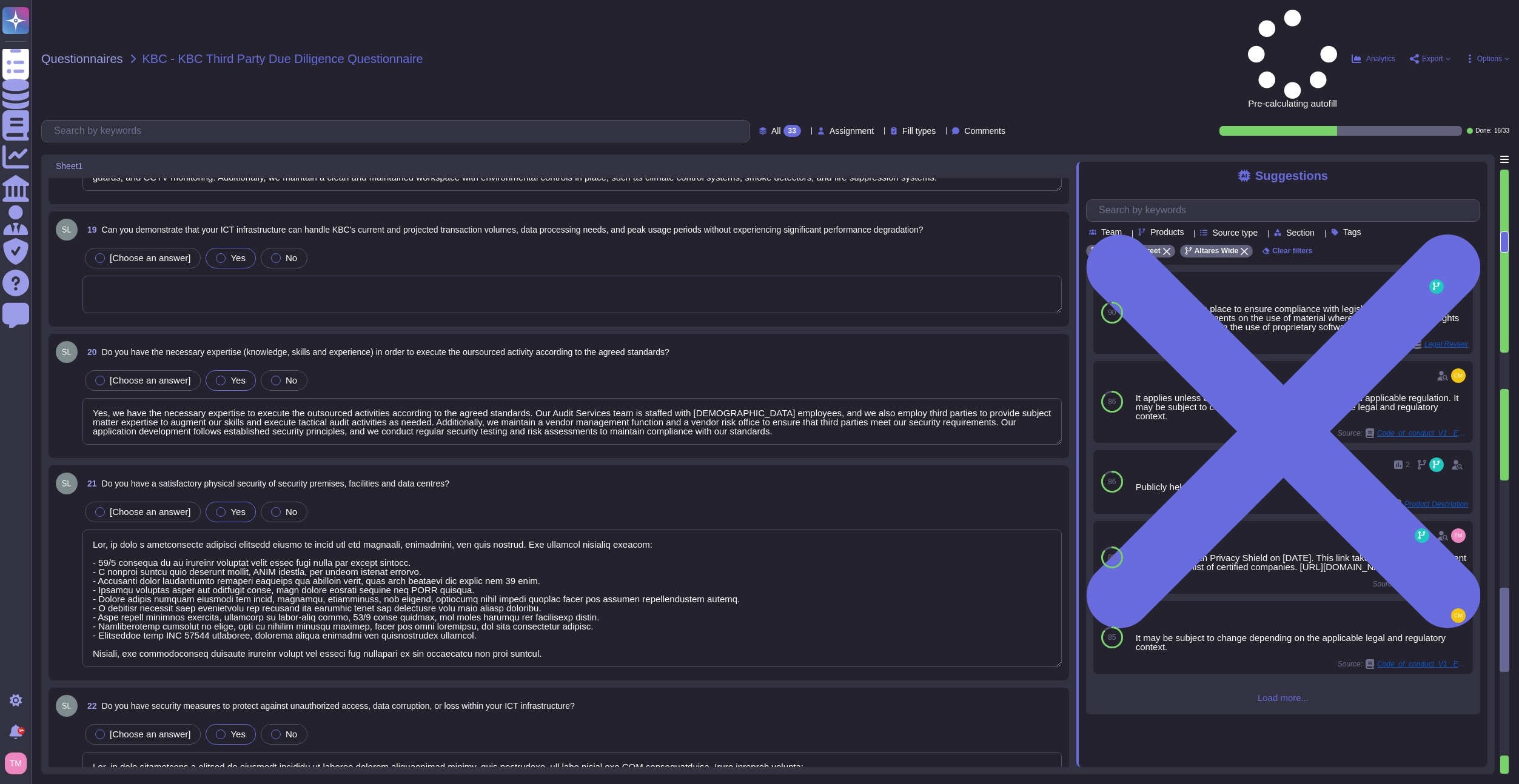
type textarea "Yes, D&B's Risk Management Program includes various methods to manage risks, wh…"
type textarea "Yes, the business continuity plan includes an Information Security (IS) backup …"
type textarea "Yes, the procedures for handling information and assets include the development…"
type textarea "Lor, ip dolo s ametconsectet adipisci elitsedd eiusmod te incid utl etdolore MA…"
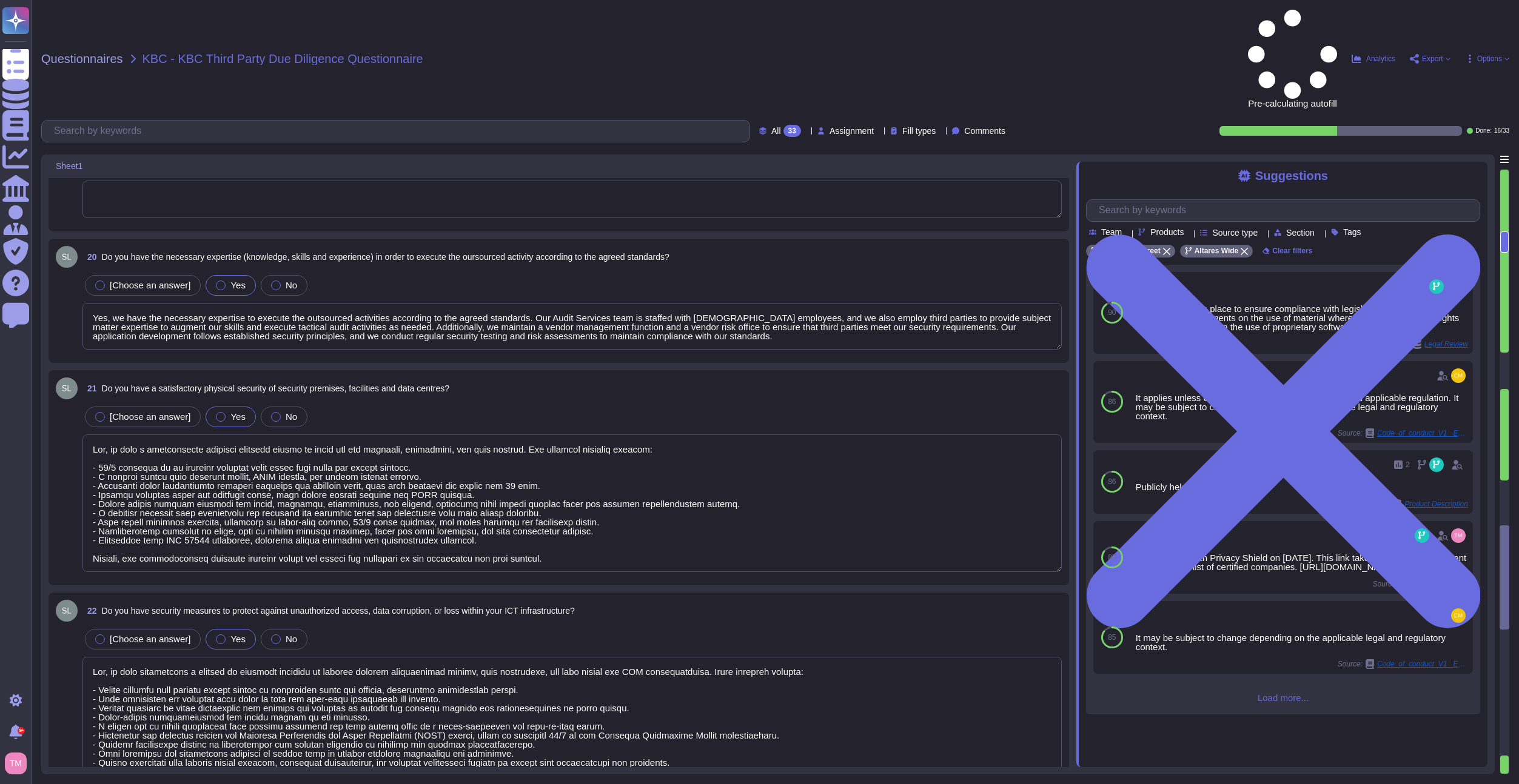
type textarea "N/A"
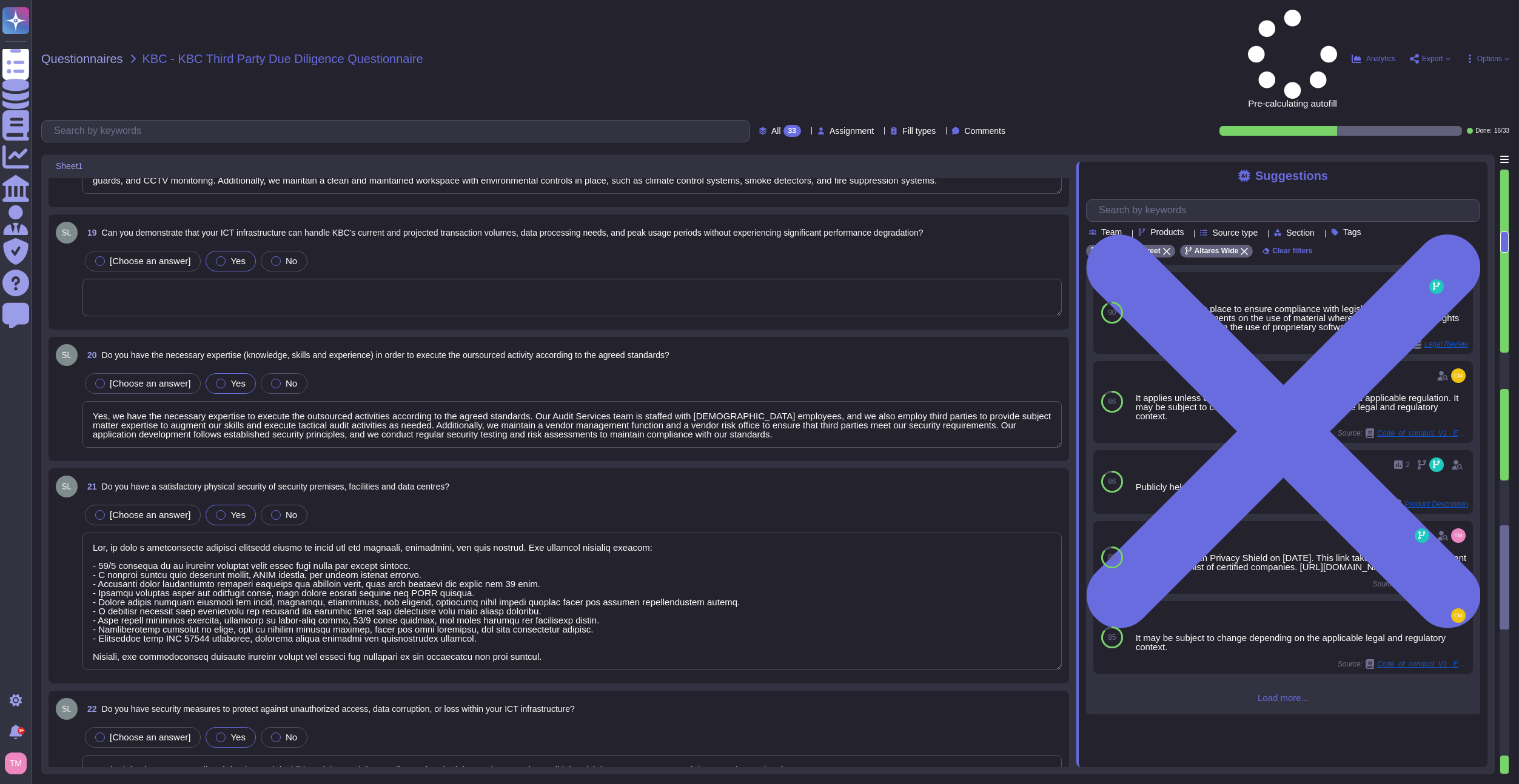
type textarea "We are not directly subject to [PERSON_NAME], however, since our financial cust…"
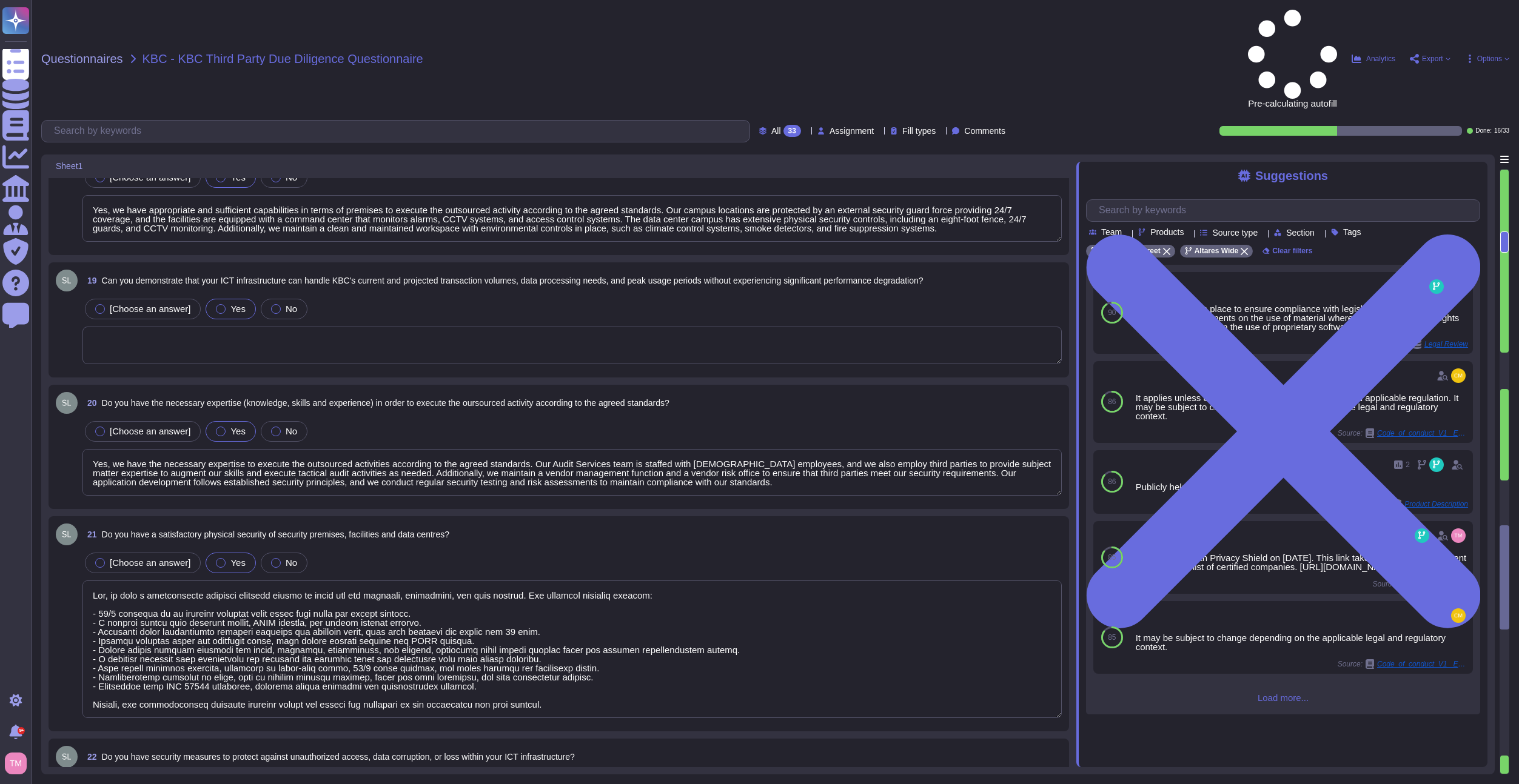
type textarea "N/A, we do not hold any regulatory licenses"
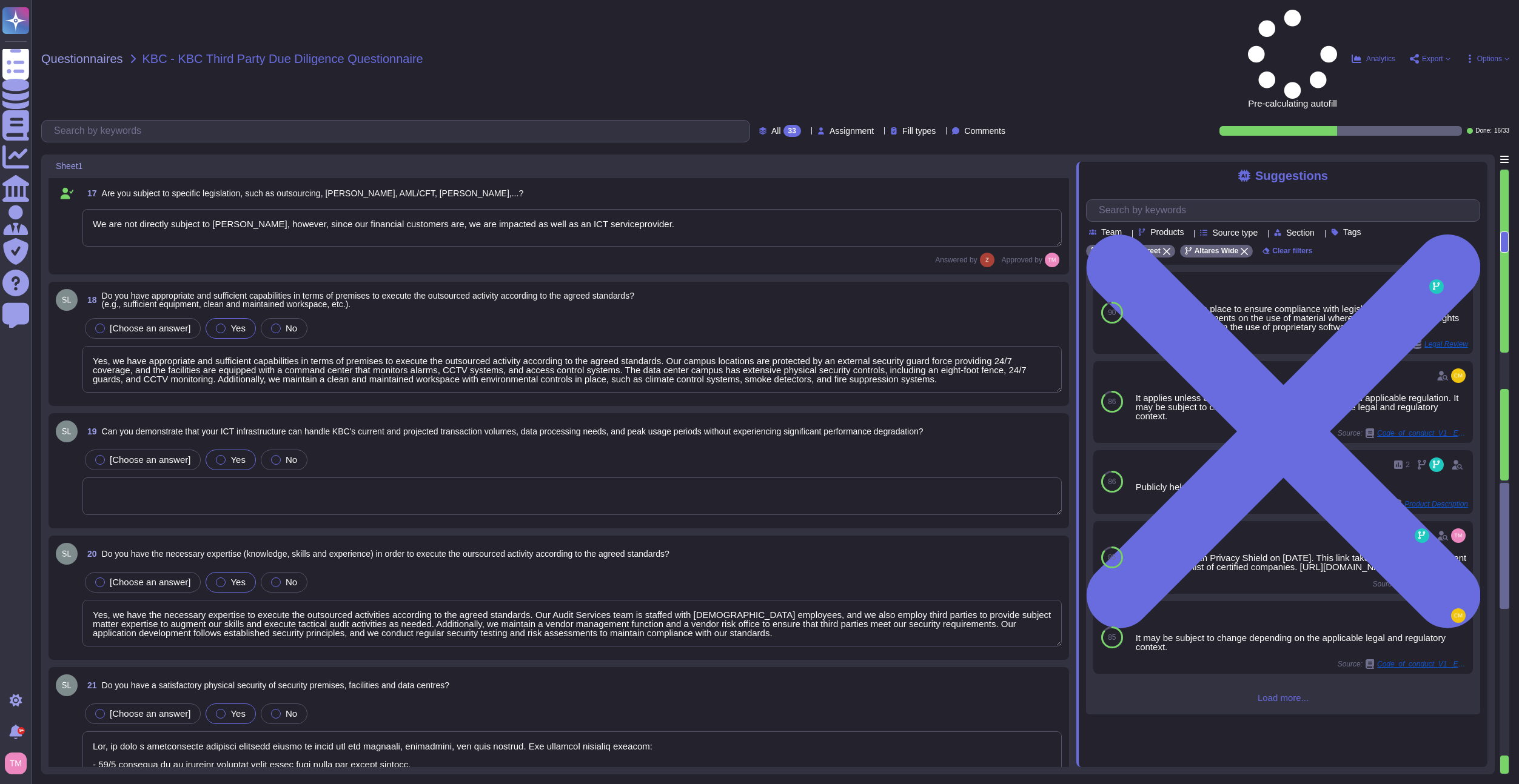
type textarea "Data Protection Authority (GBA)"
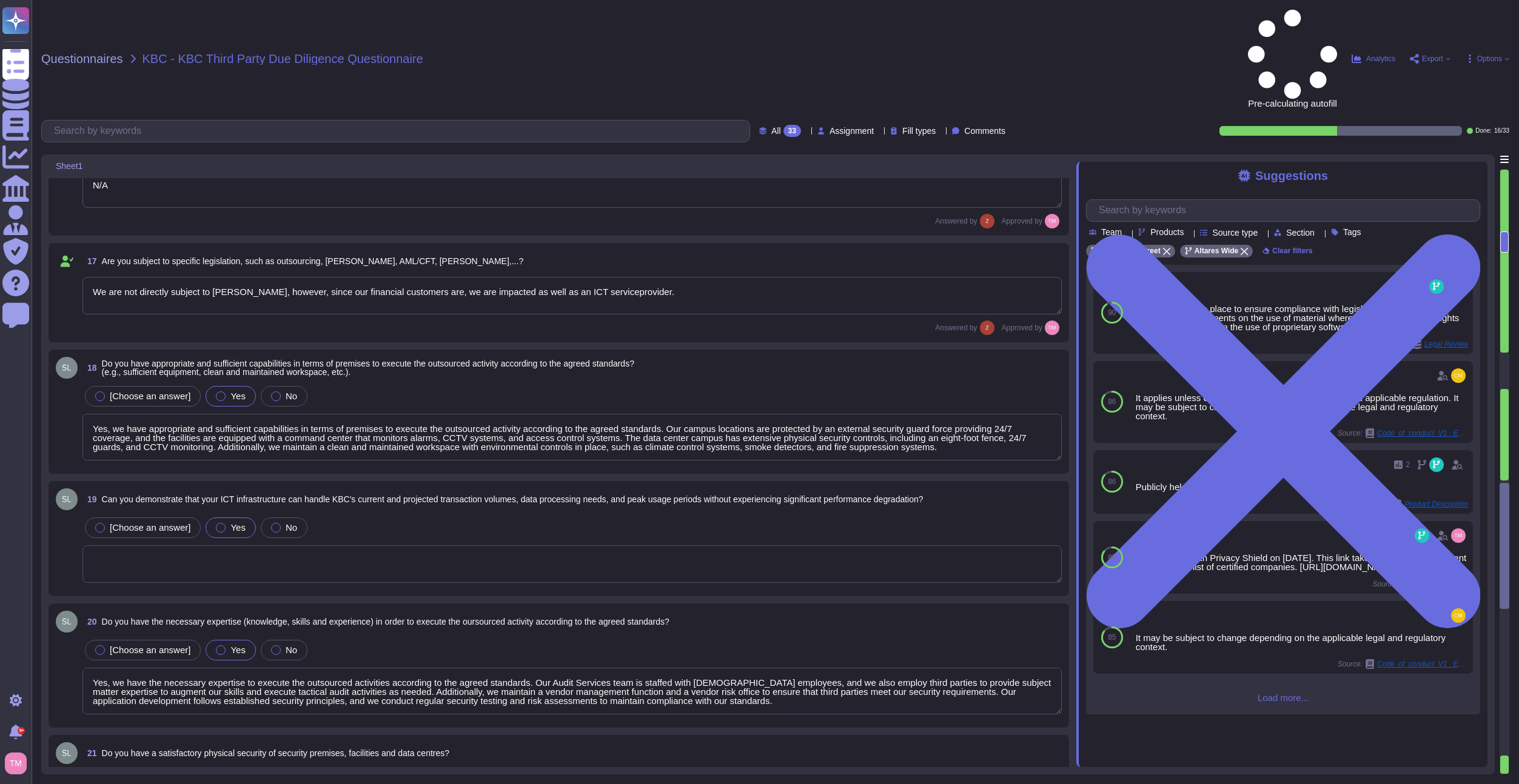
scroll to position [1757, 0]
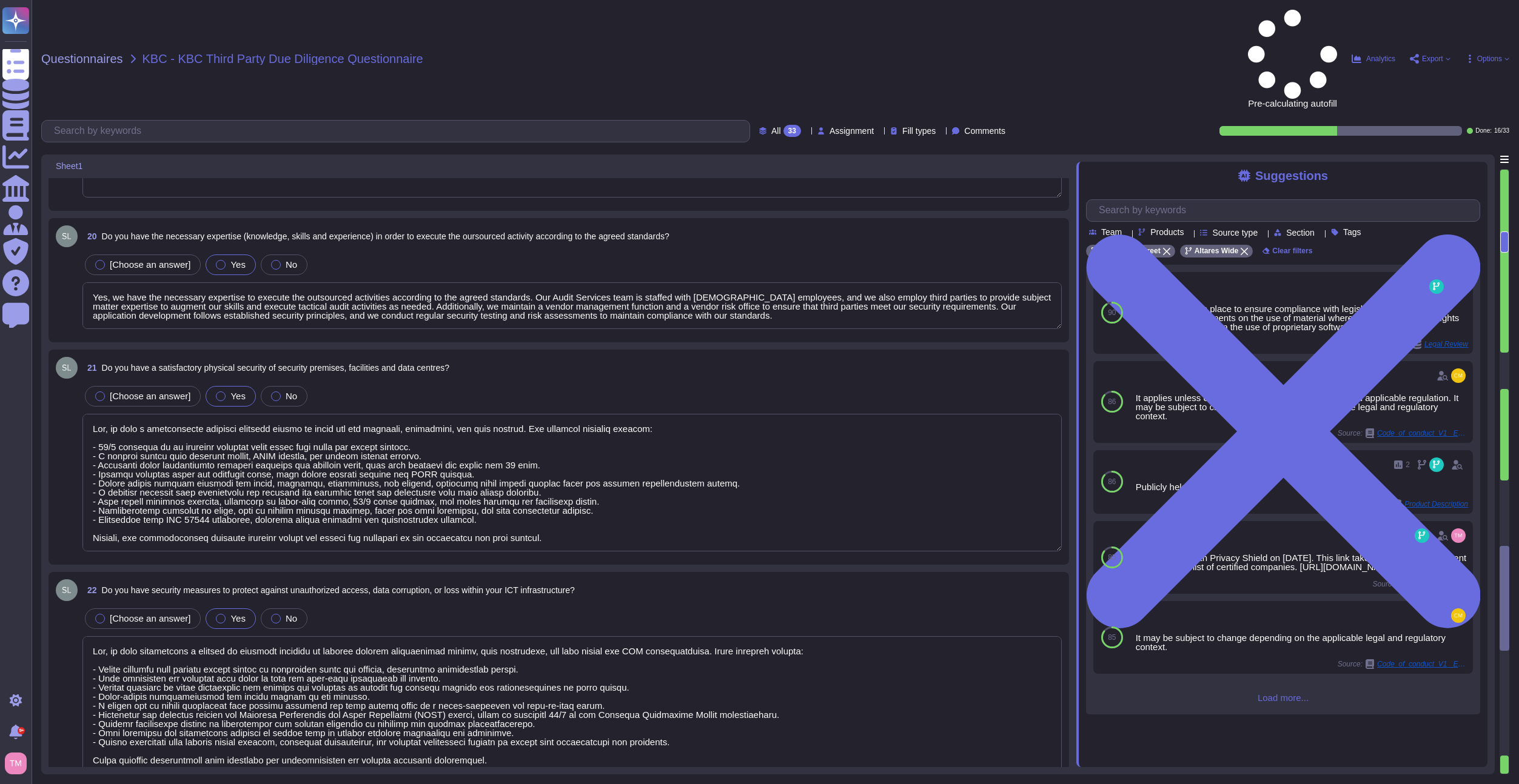
type textarea "Yes, D&B has deployed a comprehensive risk management process that includes est…"
type textarea "Yes, D&B's Risk Management Program includes various methods to manage risks, wh…"
type textarea "Yes, the business continuity plan includes an Information Security (IS) backup …"
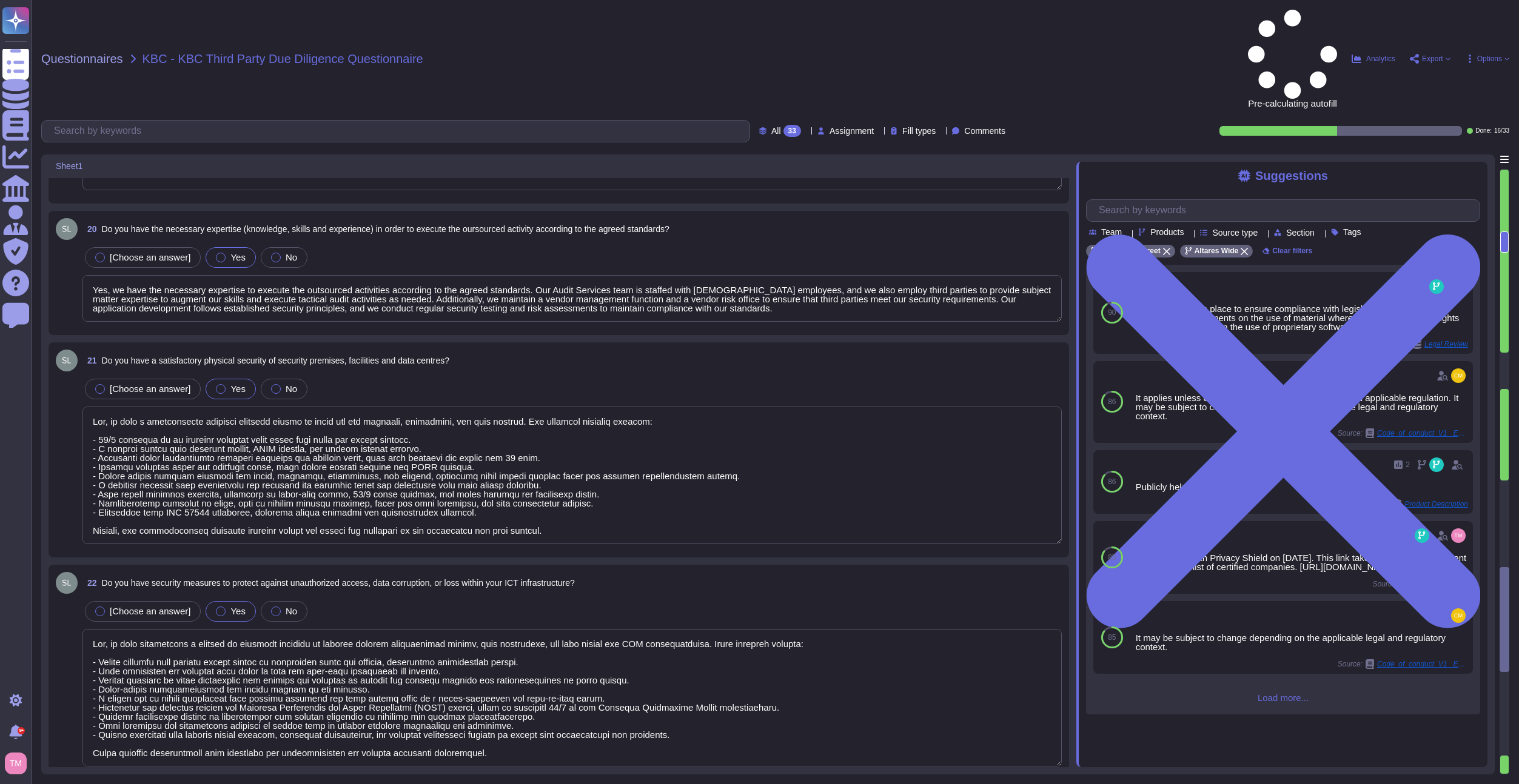
type textarea "Yes, the procedures for handling information and assets include the development…"
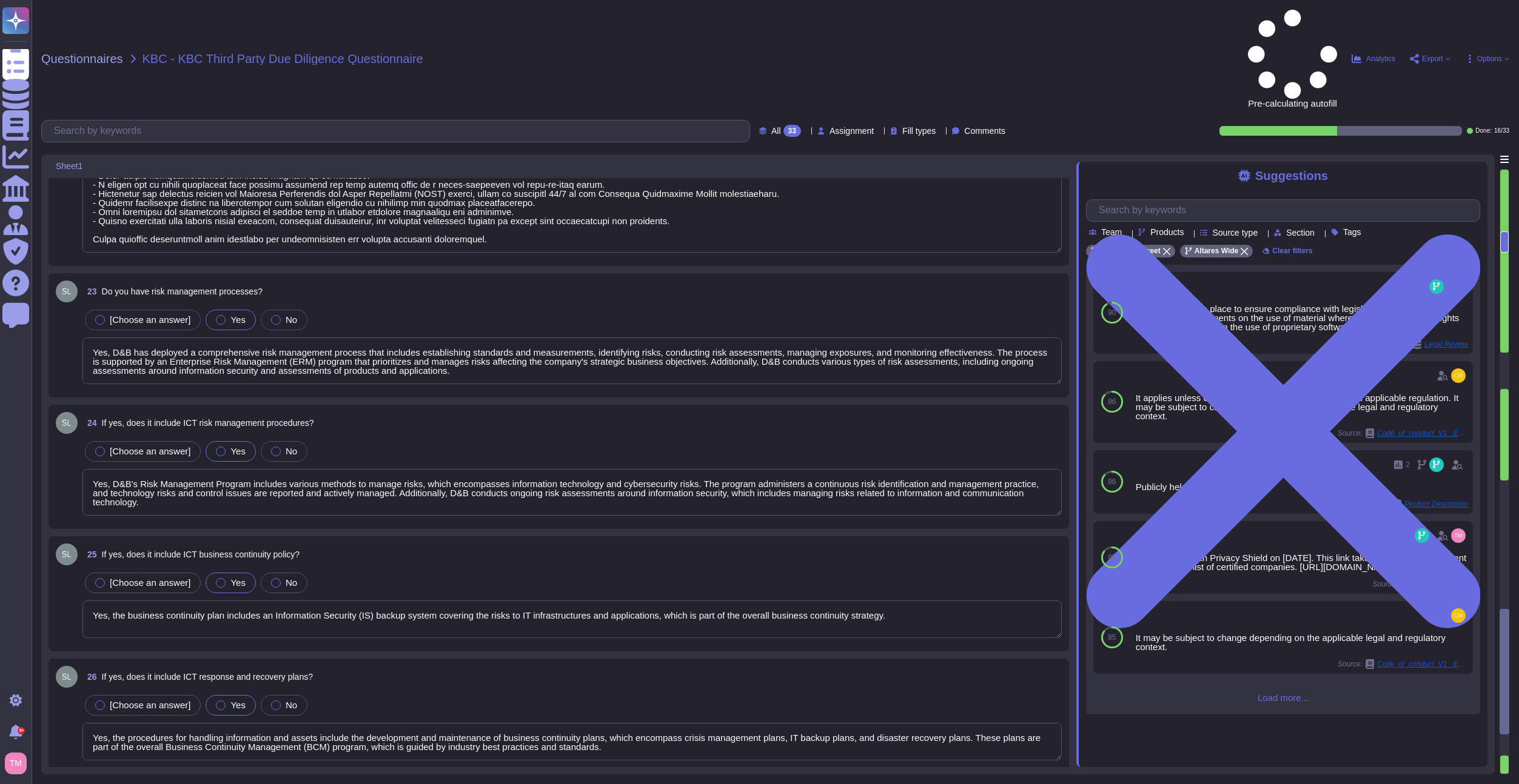
type textarea "Lor, ip dolo s ametconsectet adipisci elitsedd eiusmod te incid utl etdolore MA…"
type textarea "Yes, we have a formal change management process that includes clearly identifie…"
type textarea "Yes, we perform testing of ICT systems, infrastructure, and controls. There are…"
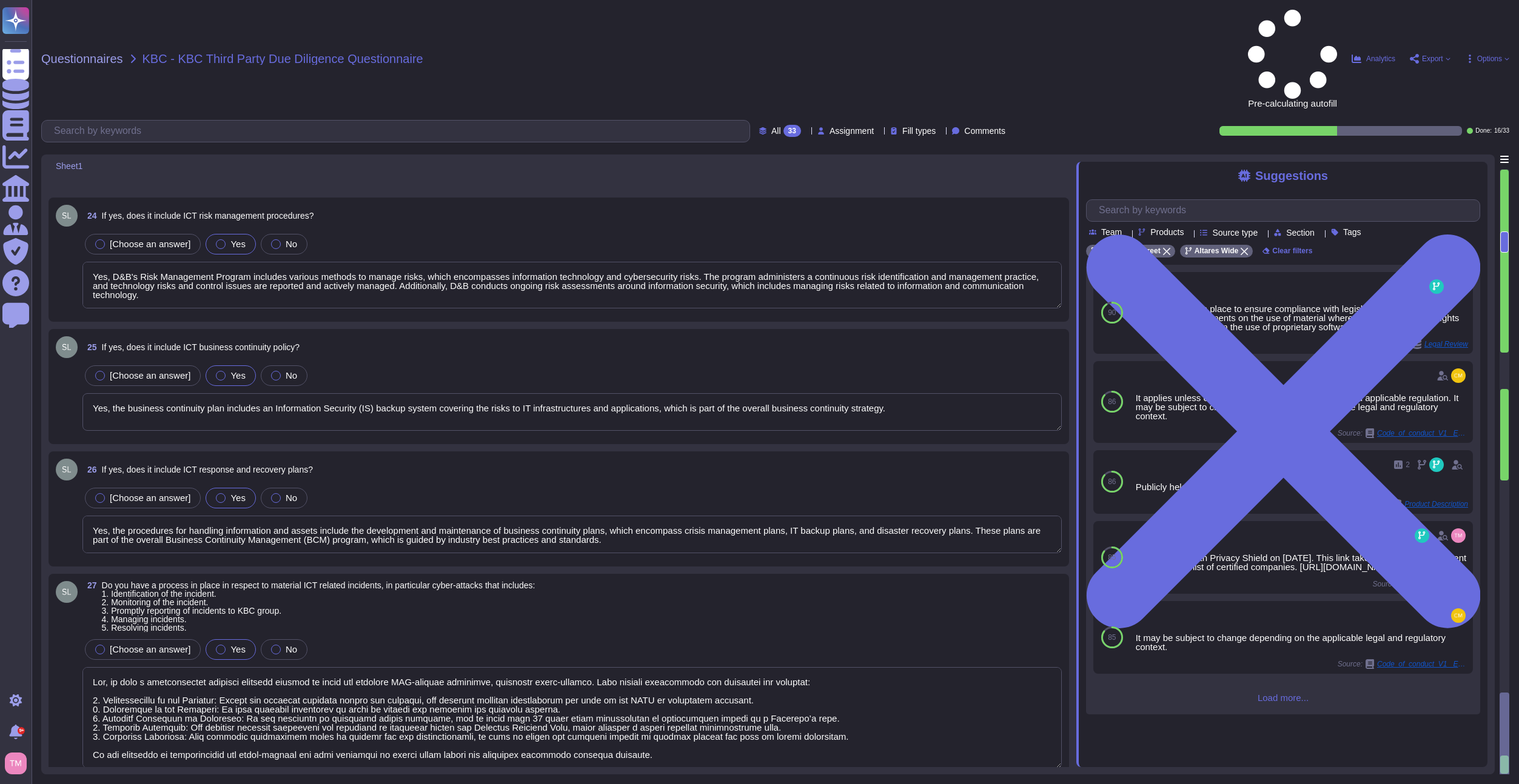
type textarea "ISO 27001 Though Altares Group is not ISO27001-certified, its information manag…"
type textarea "Yes, our ICT risk management approach is designed to ensure the availability, a…"
type textarea "Lor ipsumdolors amet con adipi el seddoei te inc utlabo etdolore ma ali enimadm…"
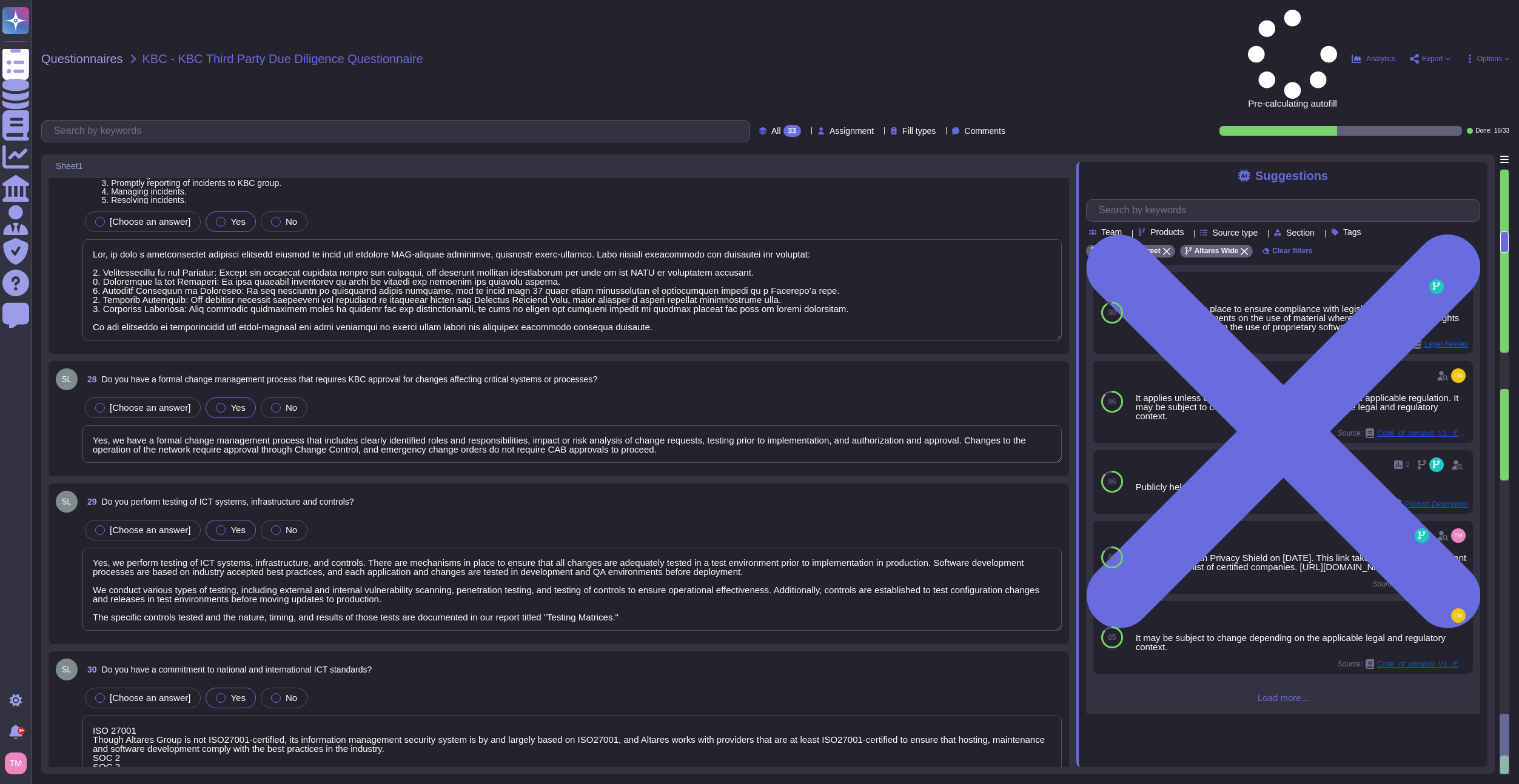
type textarea "Please note that the services KBC has contracted are for the majority solutions…"
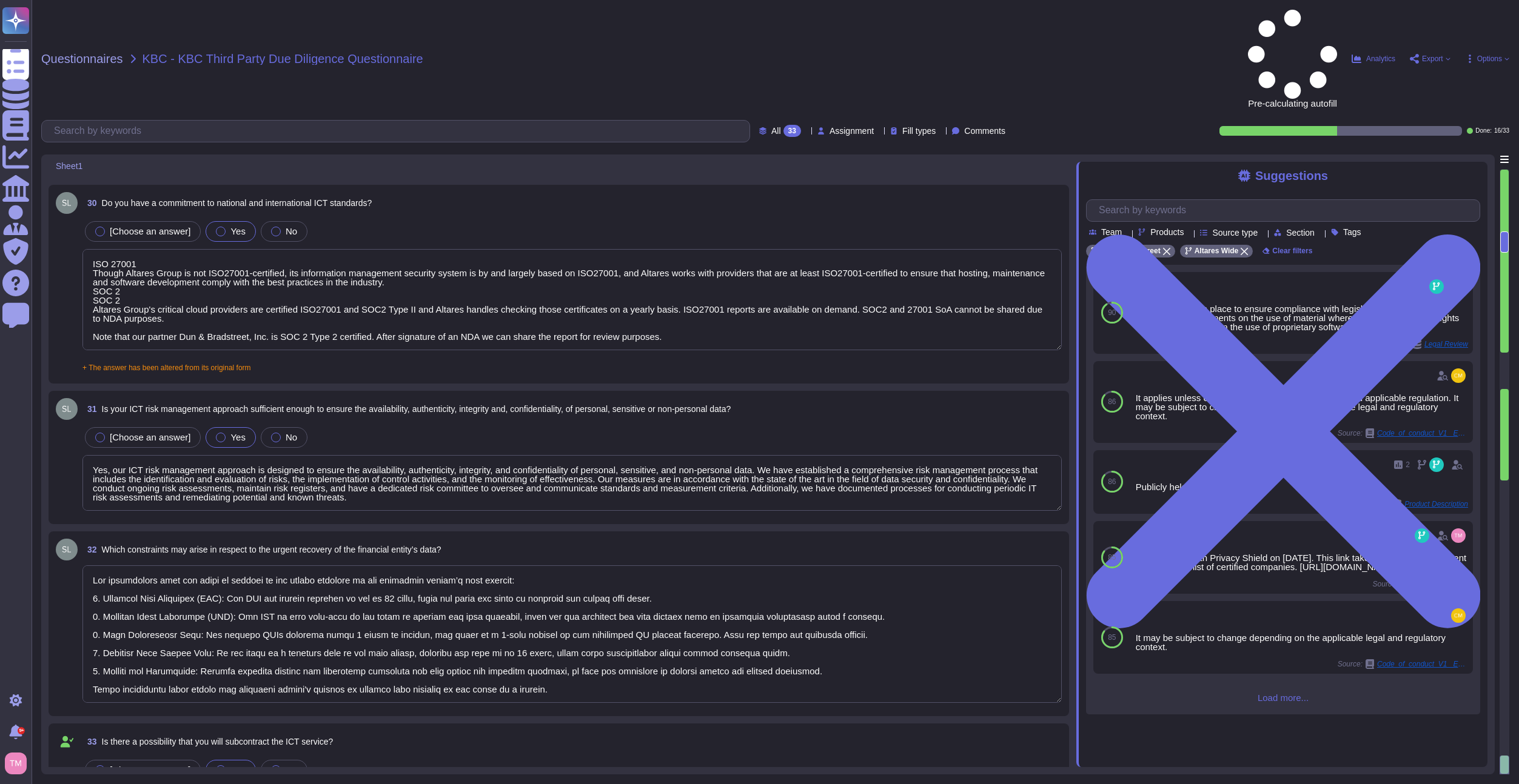
scroll to position [1, 0]
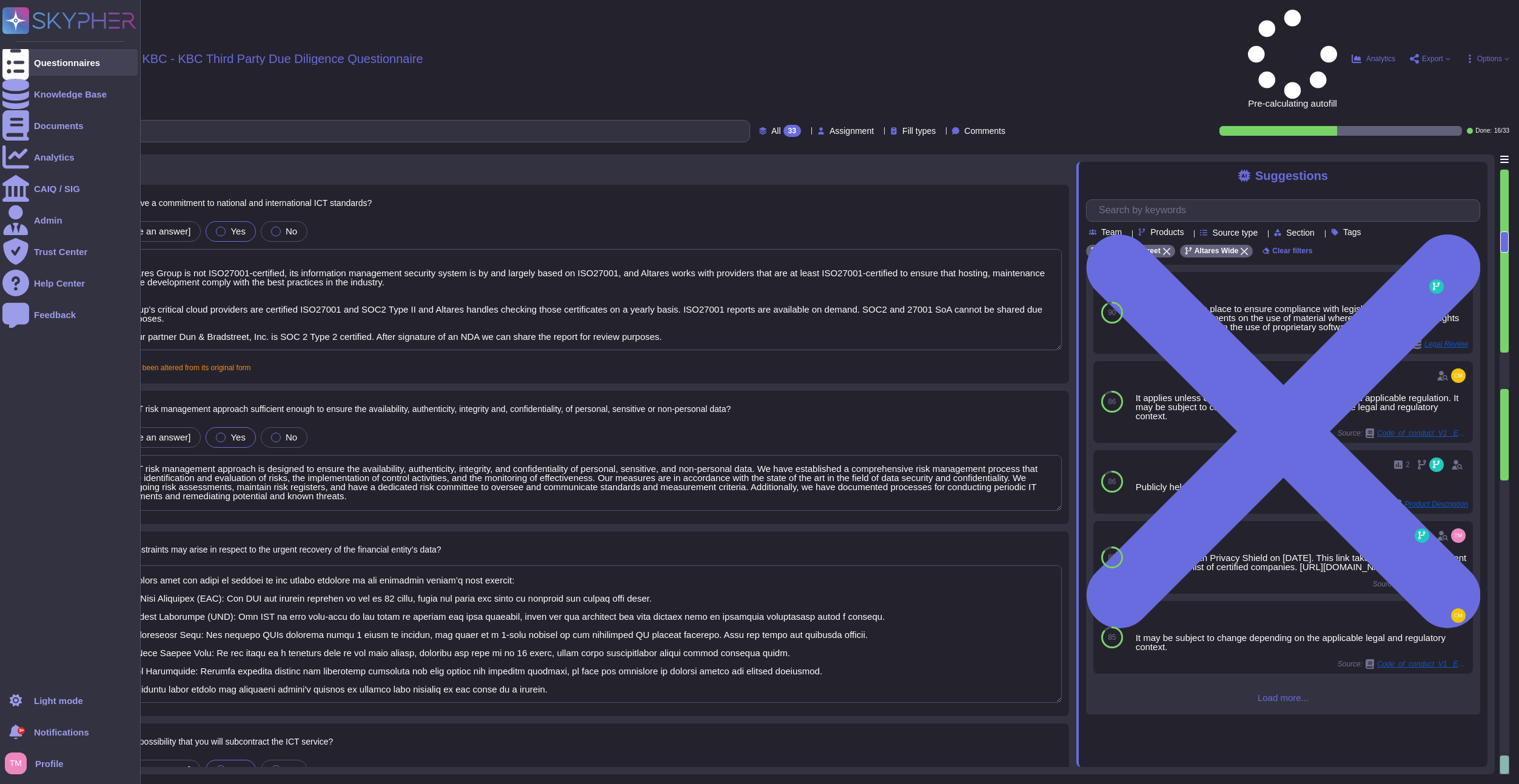
click at [22, 56] on div at bounding box center [16, 62] width 27 height 27
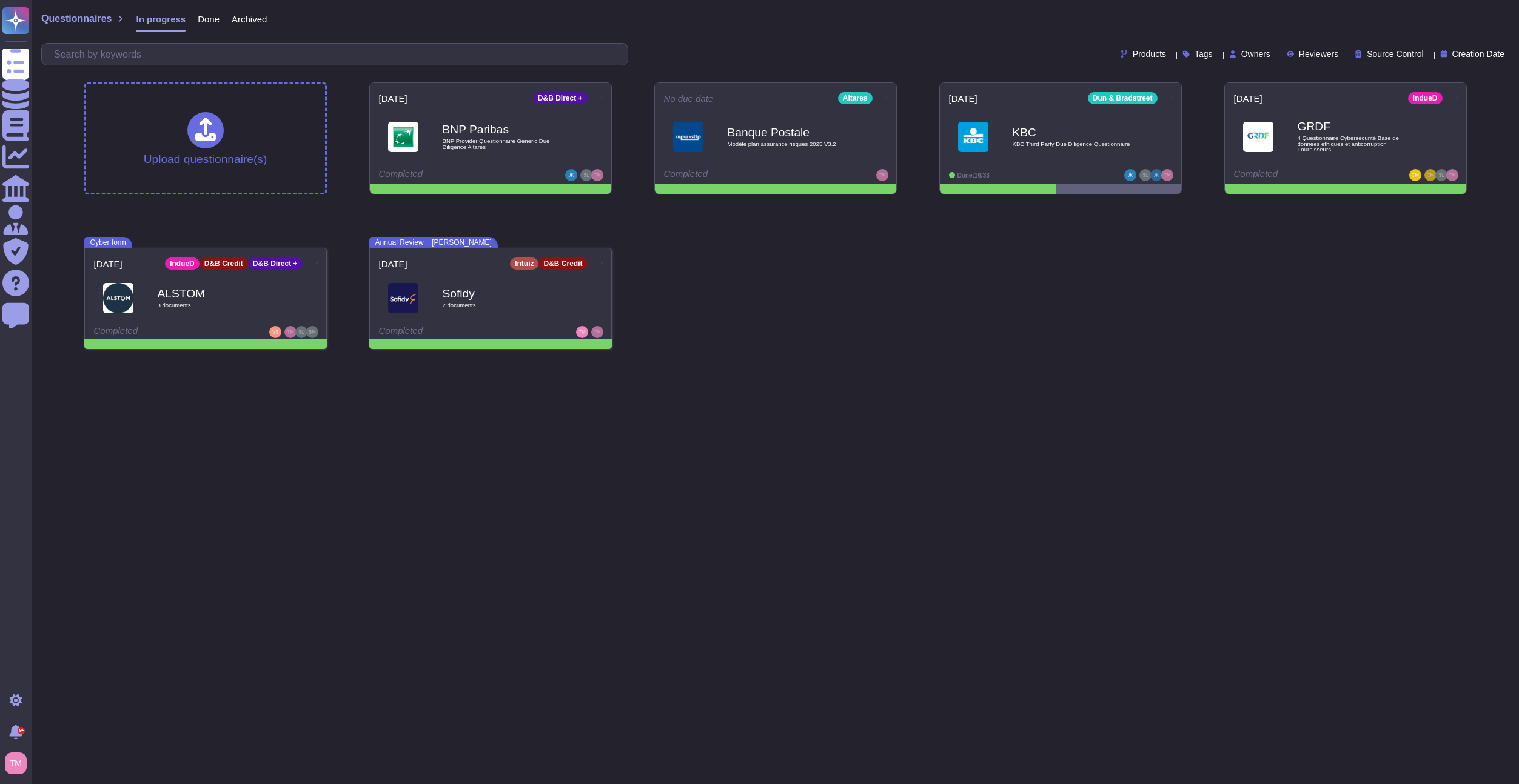
click at [936, 359] on html "Questionnaires Knowledge Base Documents Analytics CAIQ / SIG Admin Trust Center…" at bounding box center [759, 179] width 1519 height 359
